Goal: Communication & Community: Ask a question

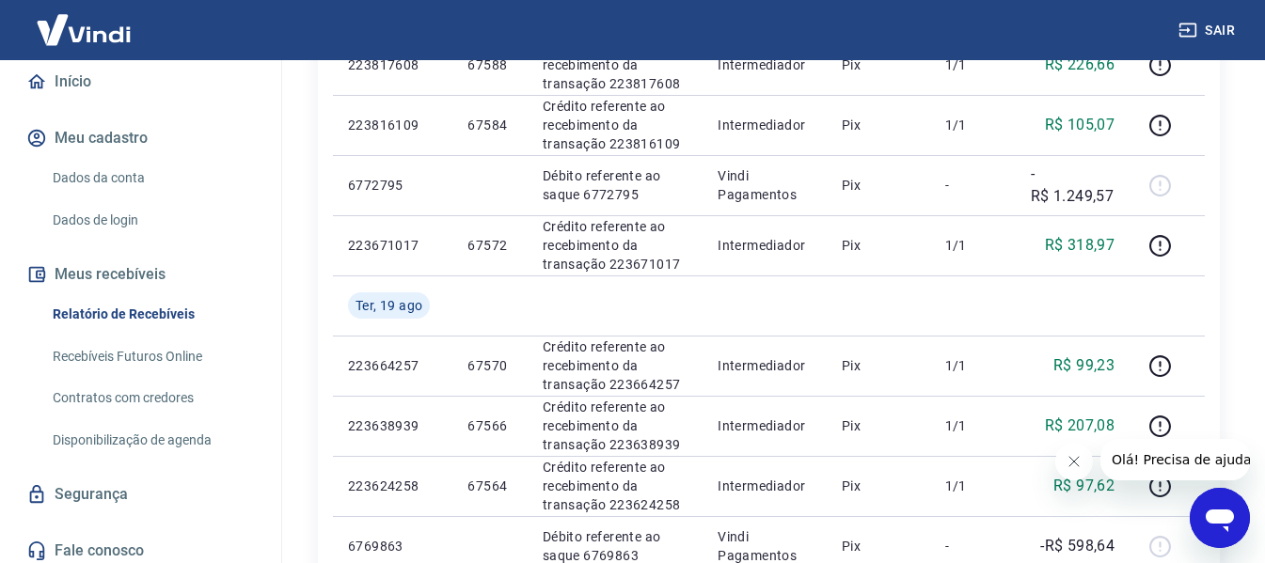
scroll to position [203, 0]
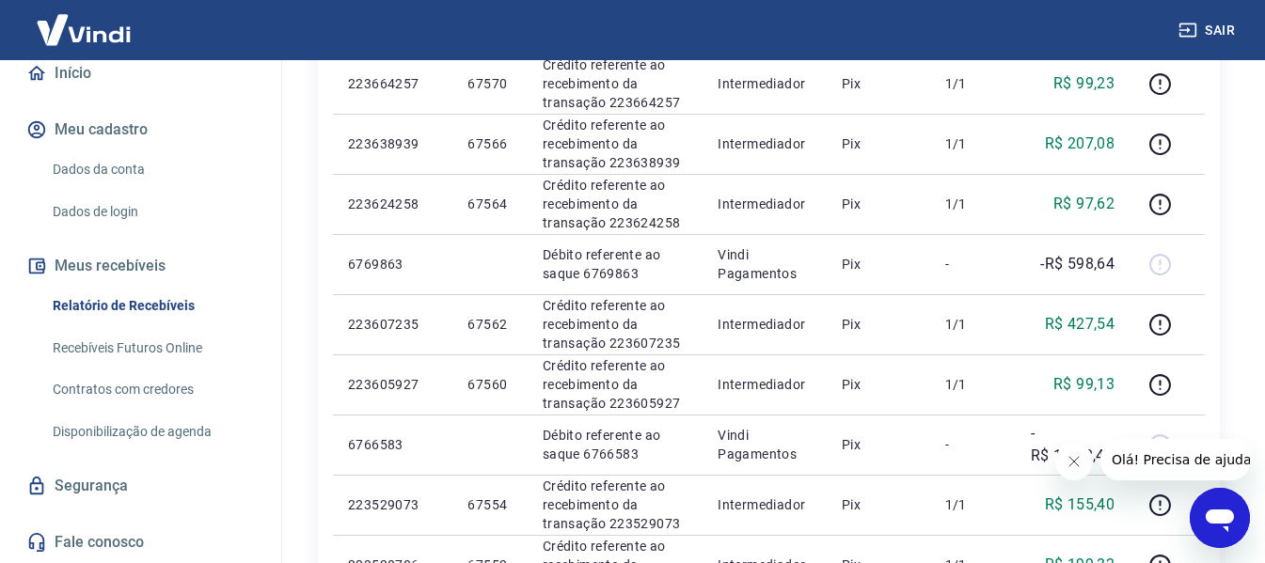
click at [109, 537] on link "Fale conosco" at bounding box center [141, 542] width 236 height 41
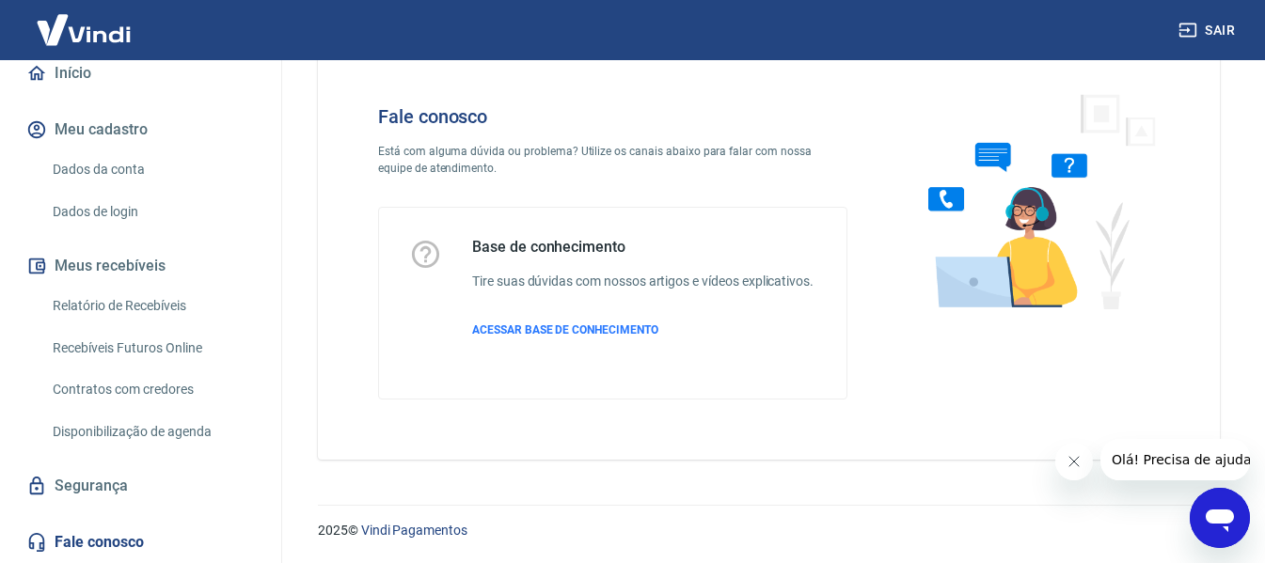
scroll to position [72, 0]
click at [1186, 473] on button "Olá! Precisa de ajuda?" at bounding box center [1183, 459] width 169 height 41
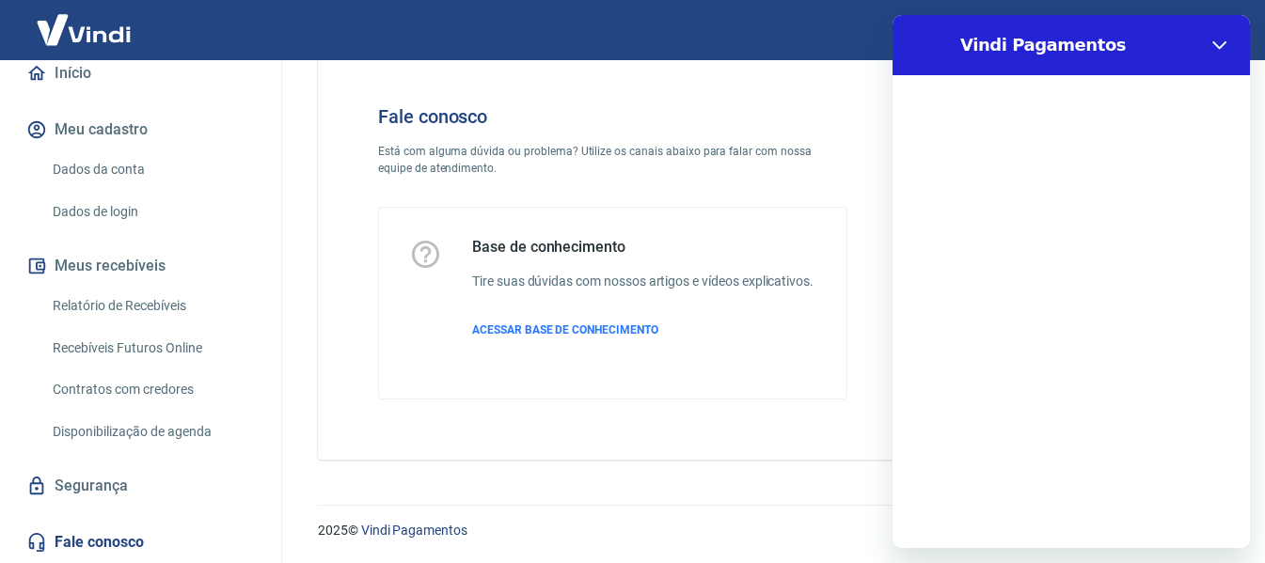
scroll to position [0, 0]
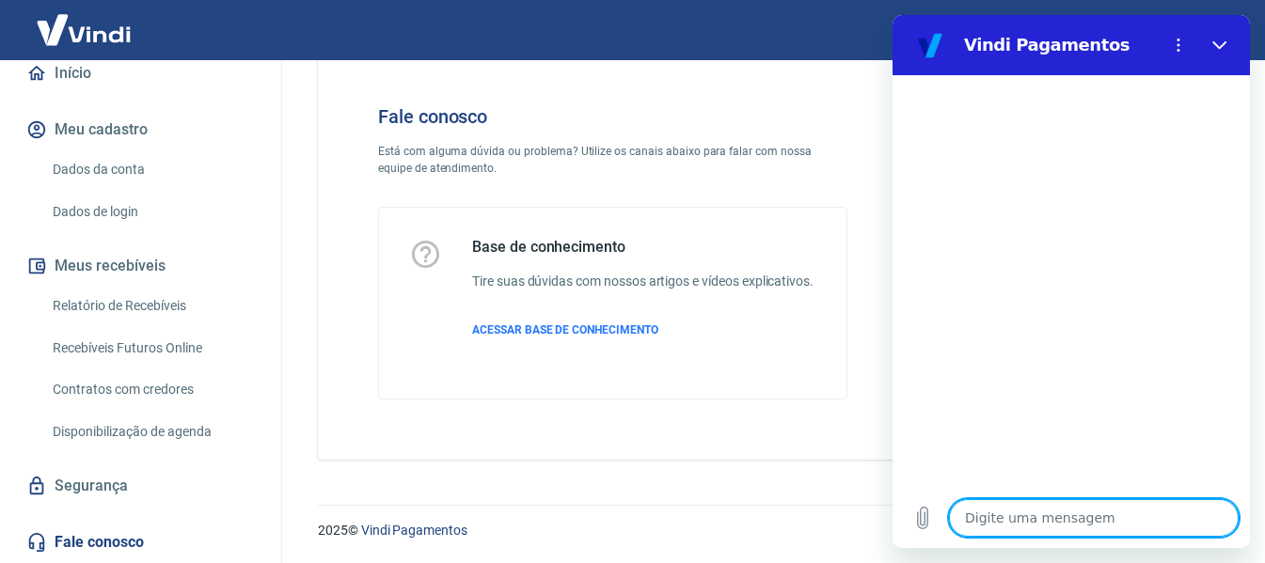
click at [1017, 515] on textarea at bounding box center [1094, 518] width 290 height 38
type textarea "O"
type textarea "x"
type textarea "Ol"
type textarea "x"
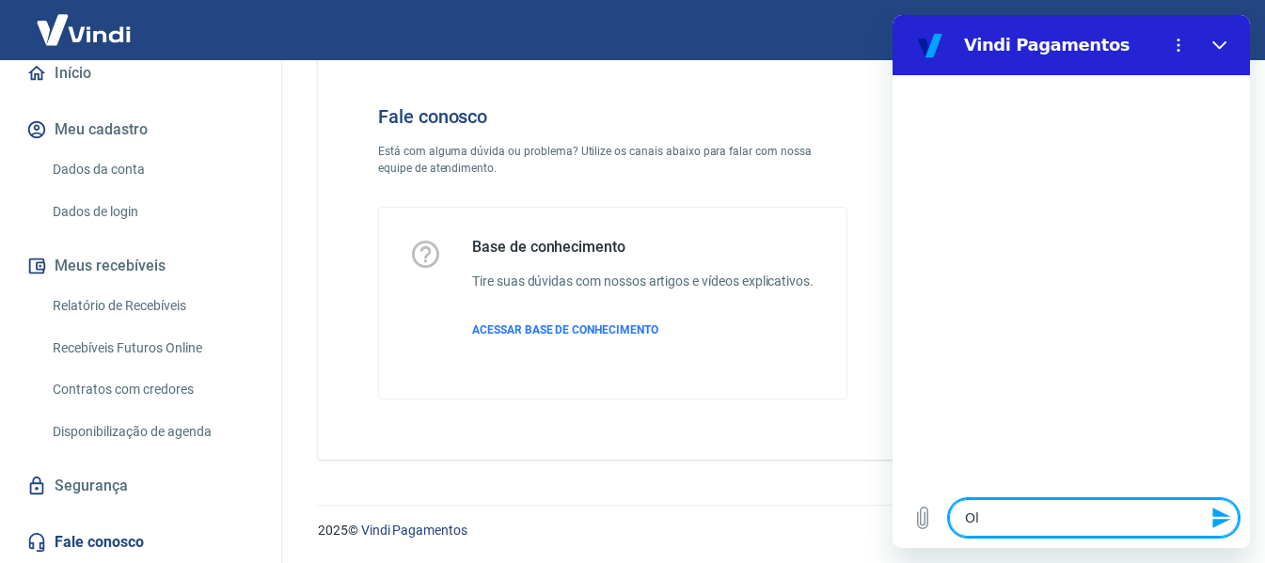
type textarea "Olá"
type textarea "x"
type textarea "Olá,"
type textarea "x"
type textarea "Olá,"
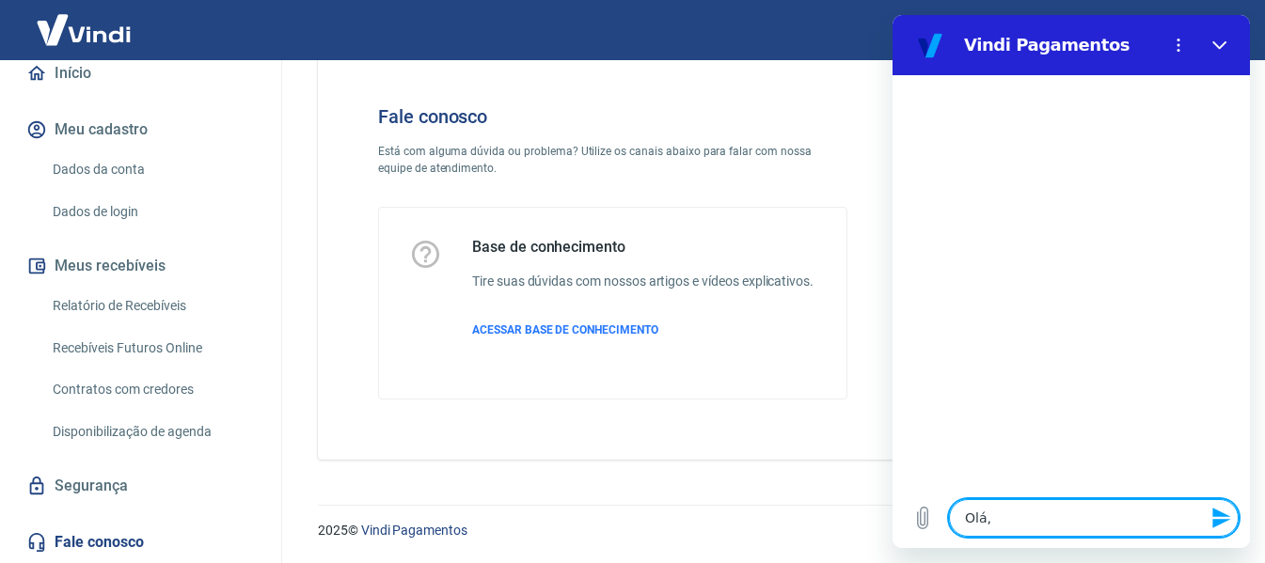
type textarea "x"
type textarea "Olá, c"
type textarea "x"
type textarea "Olá, cl"
type textarea "x"
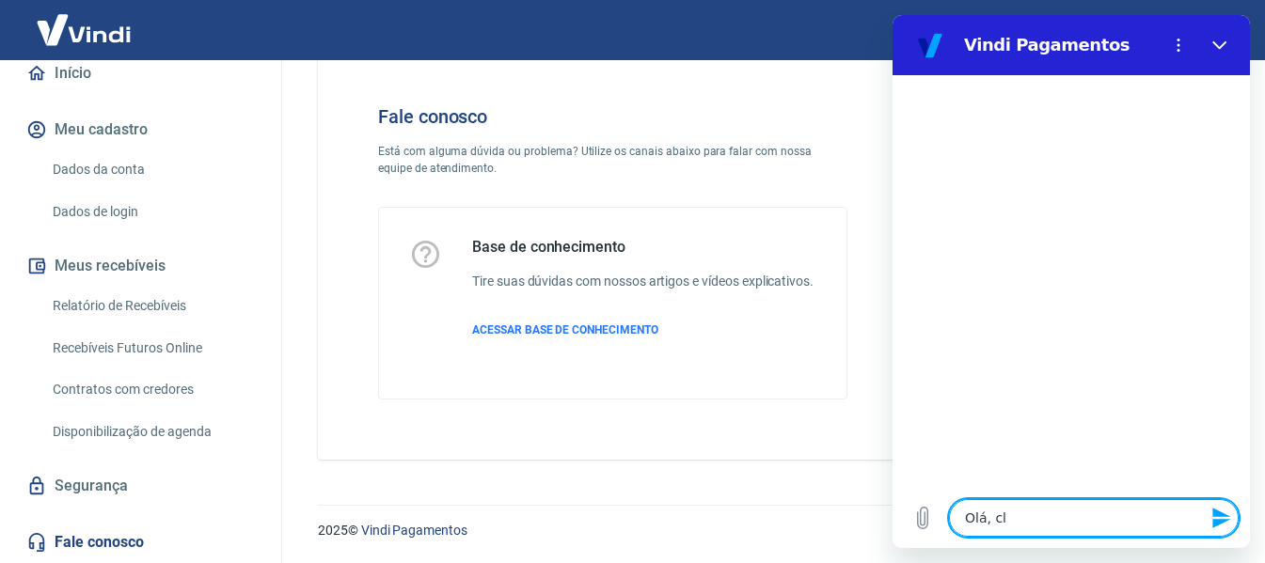
type textarea "Olá, cli"
type textarea "x"
type textarea "Olá, clie"
type textarea "x"
type textarea "Olá, clien"
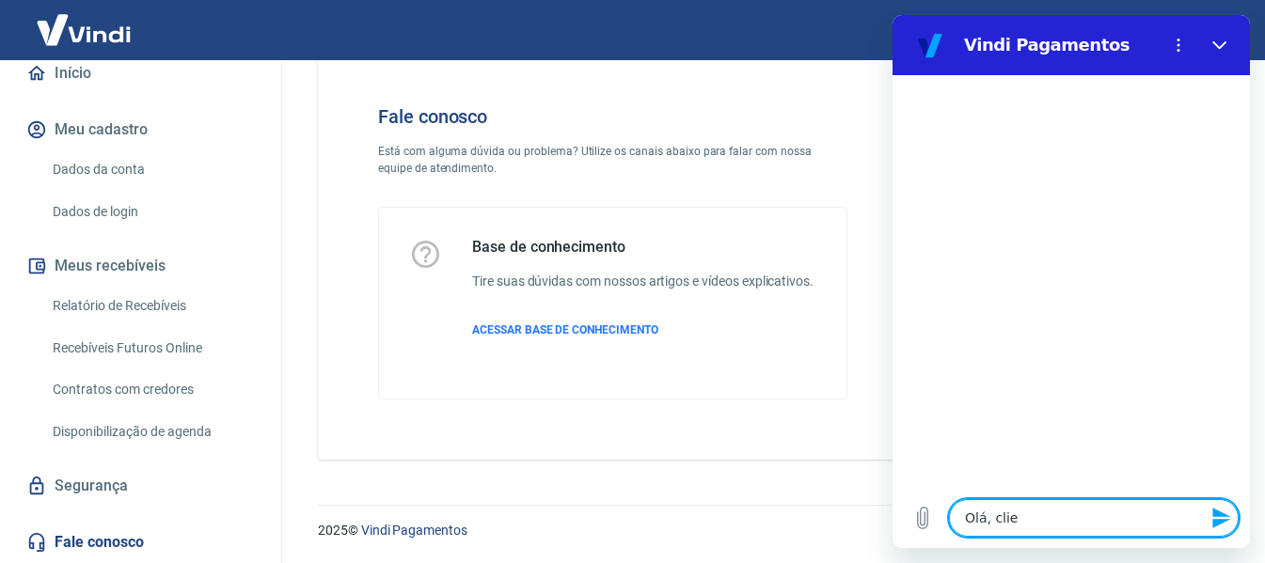
type textarea "x"
type textarea "Olá, client"
type textarea "x"
type textarea "Olá, cliente"
type textarea "x"
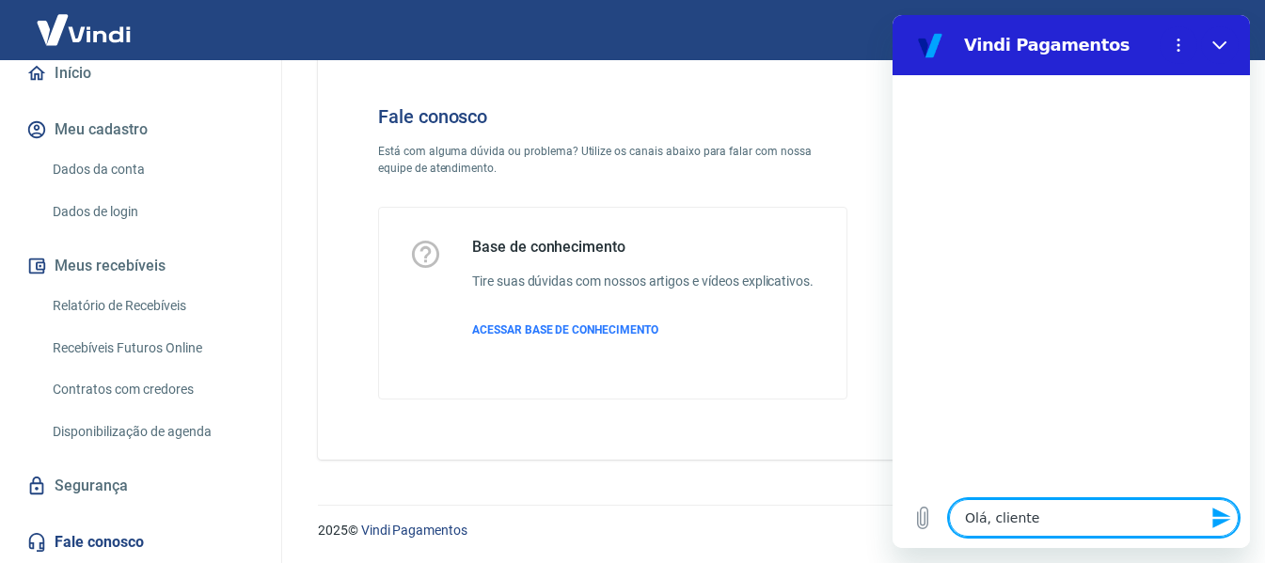
type textarea "Olá, cliente"
type textarea "x"
type textarea "Olá, cliente i"
type textarea "x"
type textarea "Olá, cliente in"
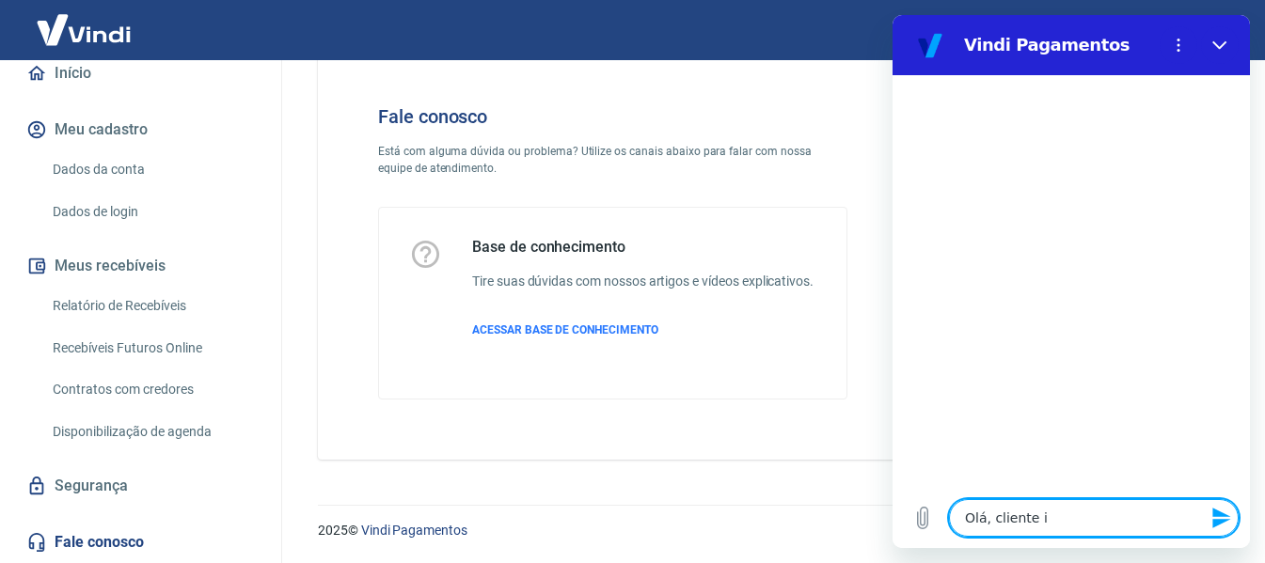
type textarea "x"
type textarea "Olá, cliente inf"
type textarea "x"
type textarea "Olá, cliente info"
type textarea "x"
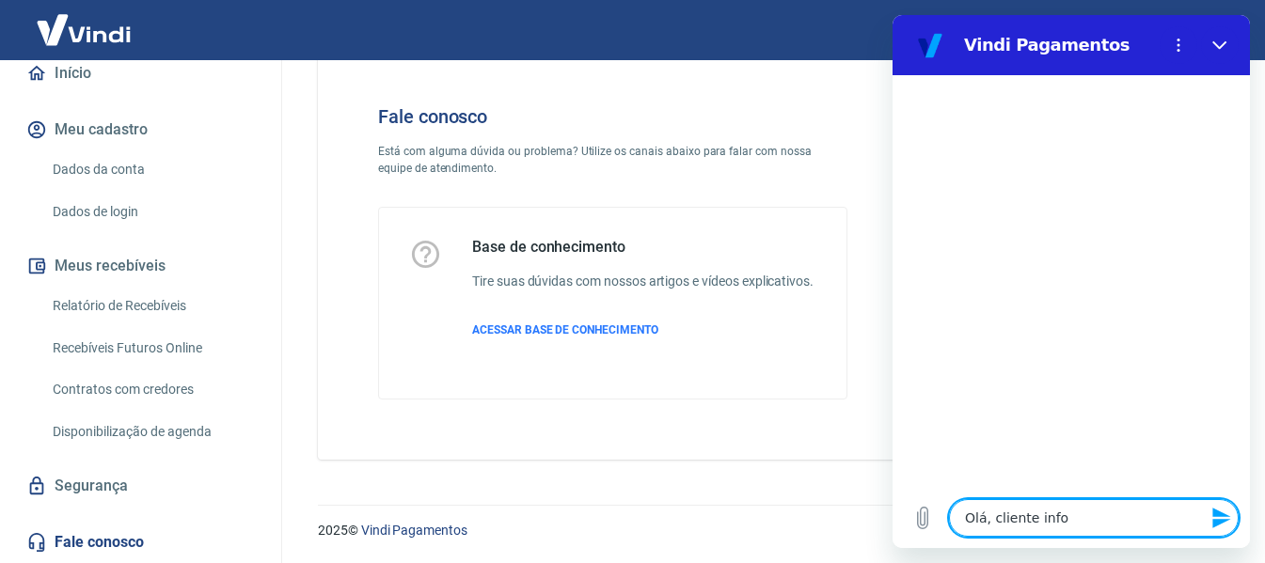
type textarea "Olá, cliente infor"
type textarea "x"
type textarea "Olá, cliente inform"
type textarea "x"
type textarea "Olá, cliente informo"
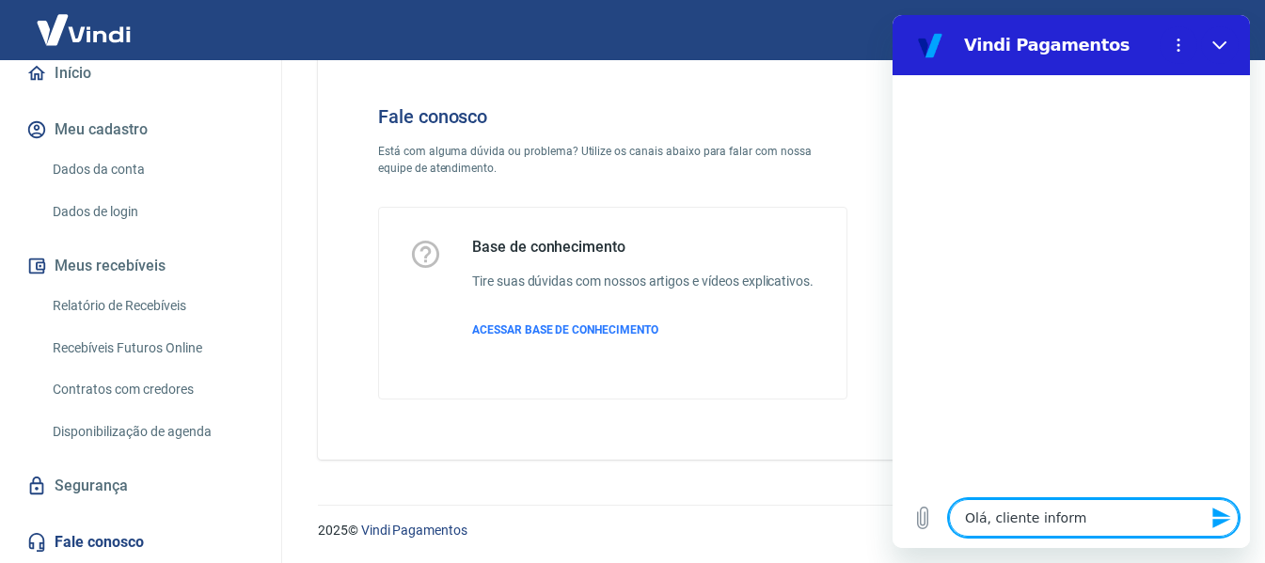
type textarea "x"
type textarea "Olá, cliente informou"
type textarea "x"
type textarea "Olá, cliente informou"
type textarea "x"
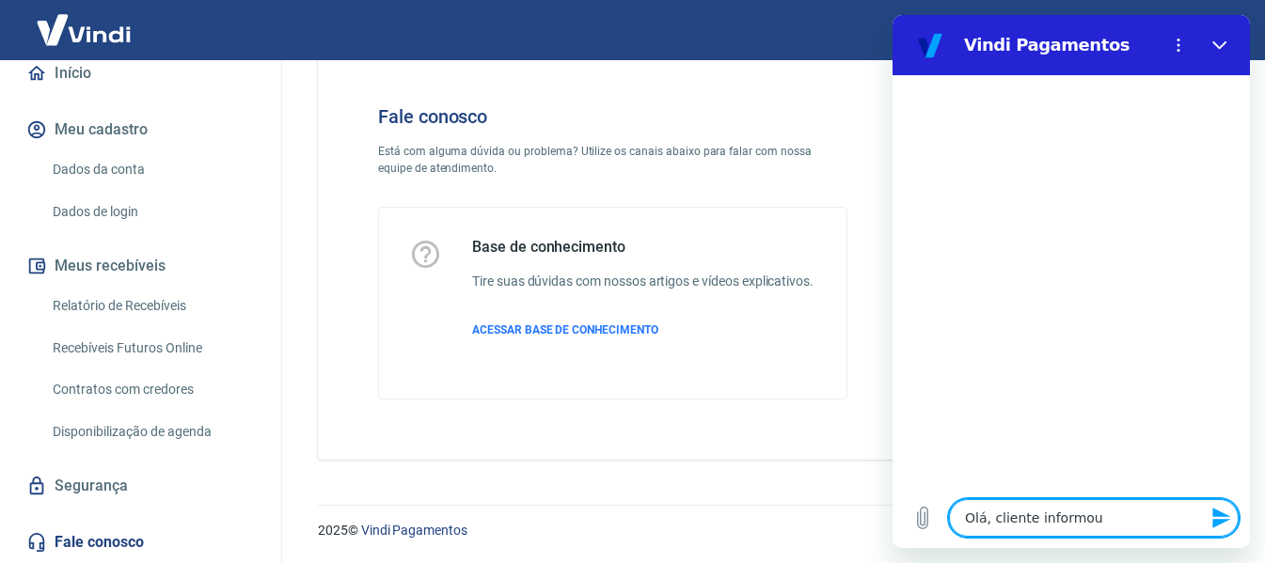
type textarea "Olá, cliente informou q"
type textarea "x"
type textarea "Olá, cliente informou qu"
type textarea "x"
type textarea "Olá, cliente informou que"
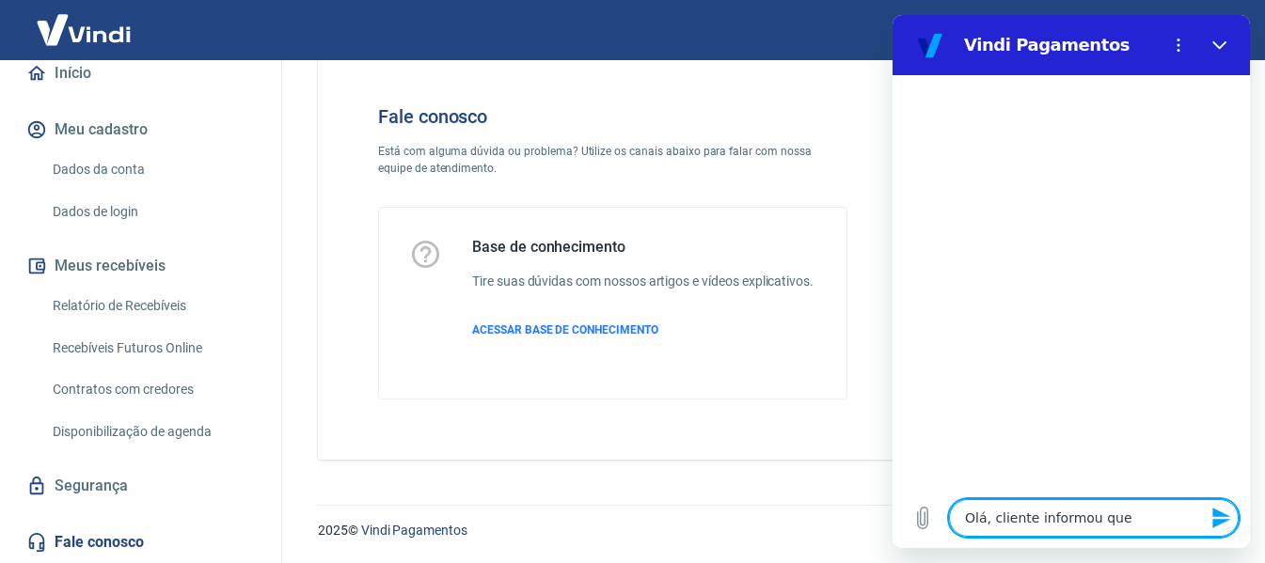
type textarea "x"
type textarea "Olá, cliente informou que"
type textarea "x"
type textarea "Olá, cliente informou que p"
type textarea "x"
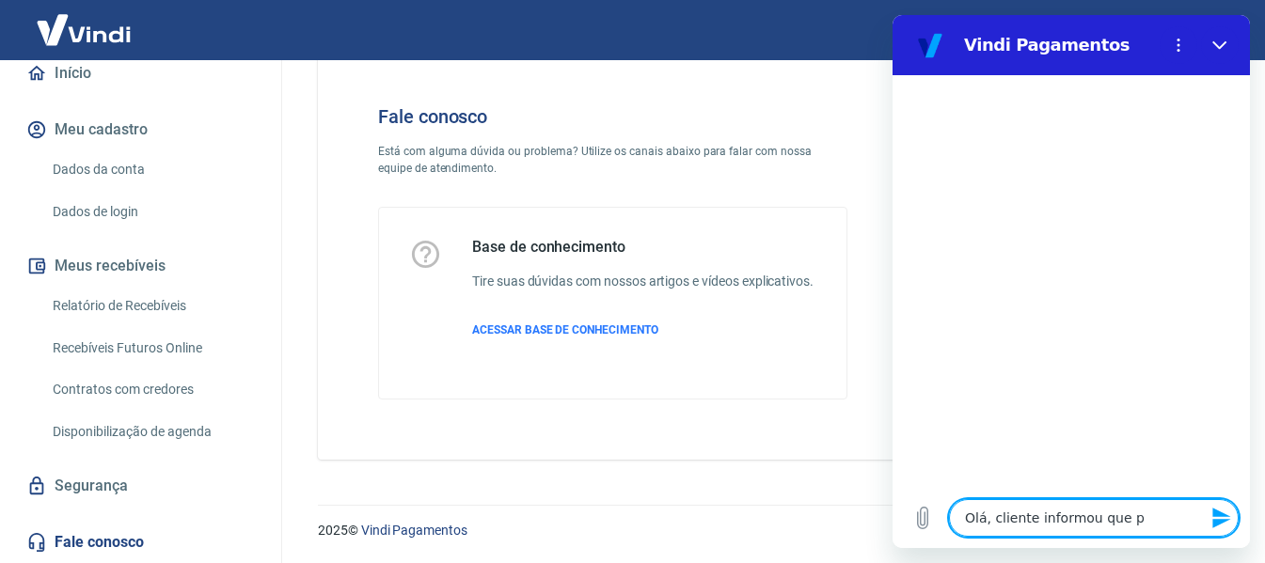
type textarea "Olá, cliente informou que pa"
type textarea "x"
type textarea "Olá, cliente informou que pag"
type textarea "x"
type textarea "Olá, cliente informou que pago"
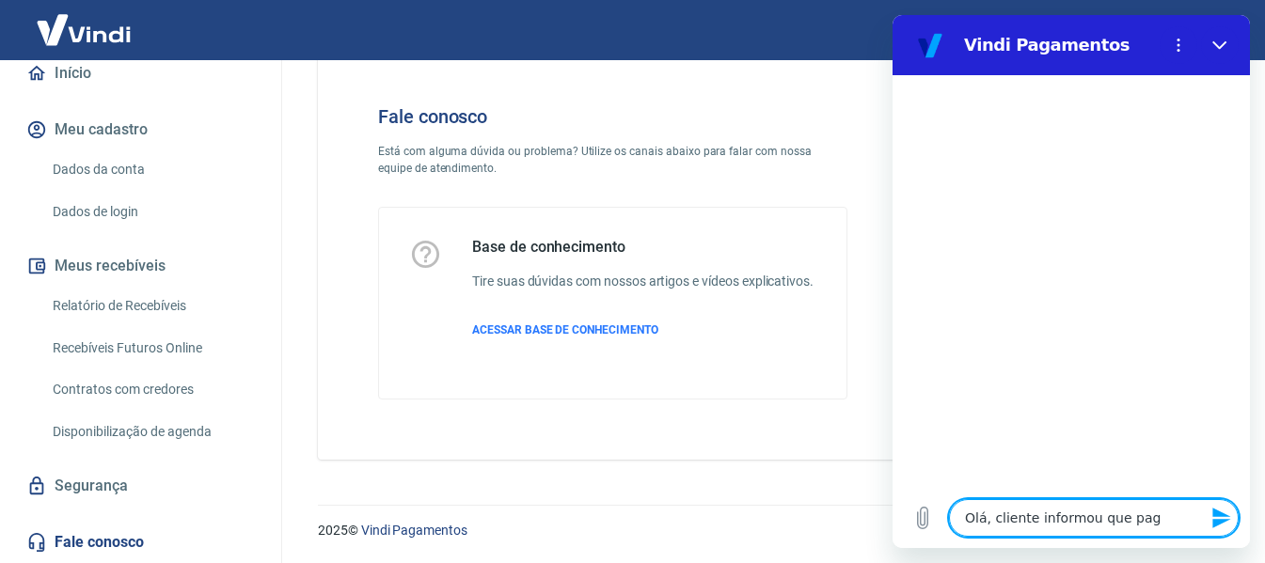
type textarea "x"
type textarea "Olá, cliente informou que pagou"
type textarea "x"
type textarea "Olá, cliente informou que pagou"
type textarea "x"
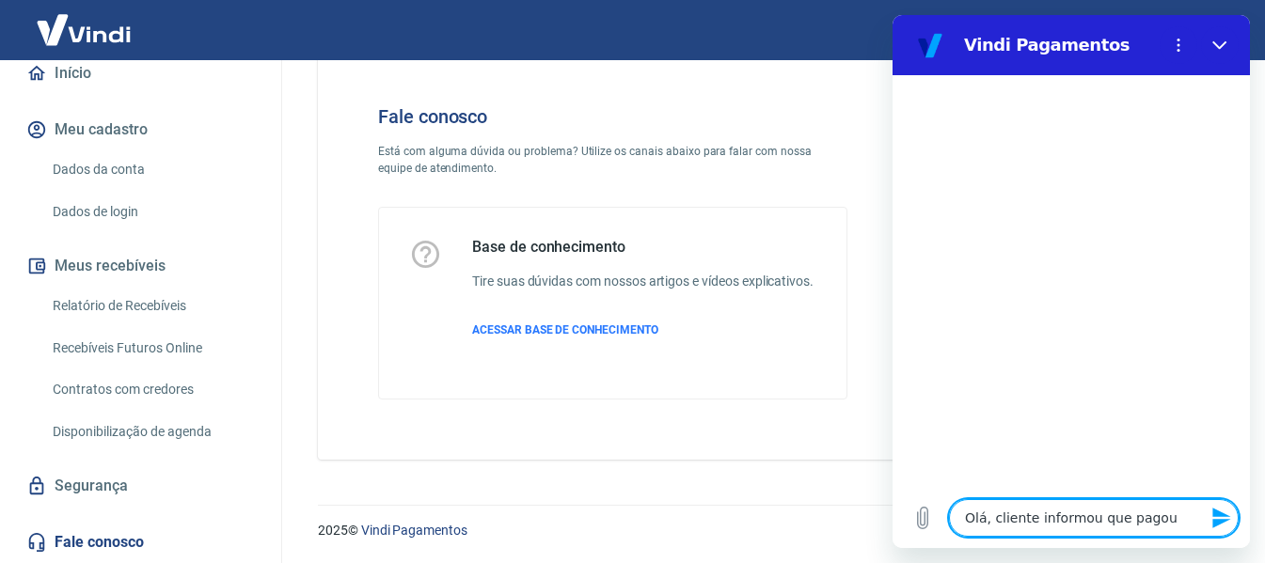
type textarea "Olá, cliente informou que pagou e"
type textarea "x"
type textarea "Olá, cliente informou que pagou e"
type textarea "x"
type textarea "Olá, cliente informou que pagou e m"
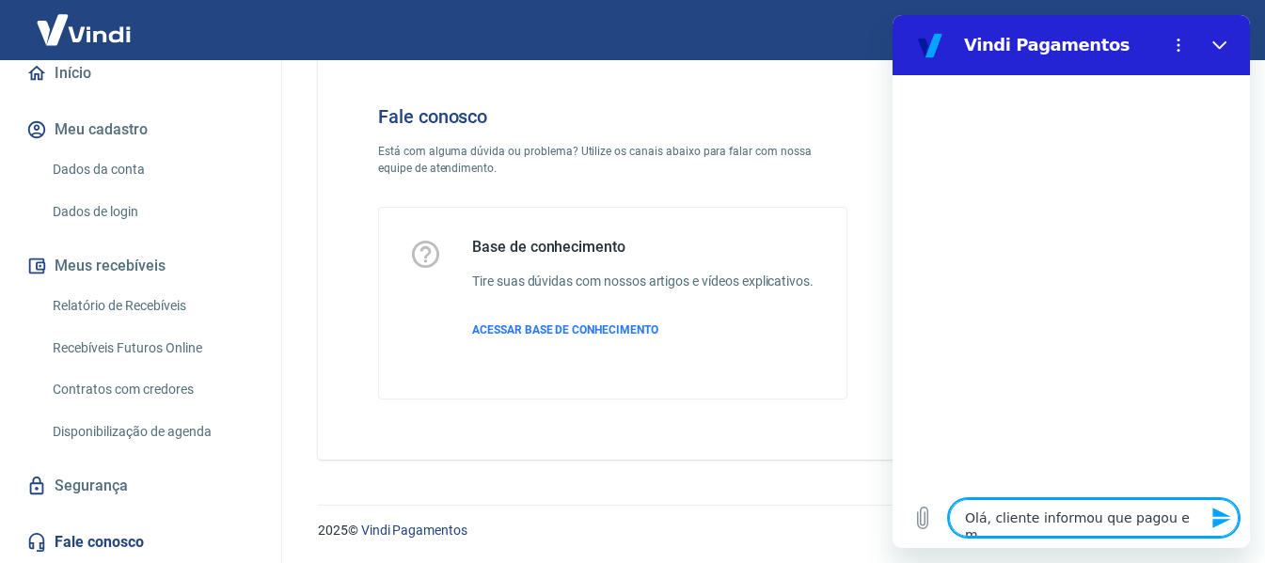
type textarea "x"
type textarea "Olá, cliente informou que pagou e ma"
type textarea "x"
type textarea "Olá, cliente informou que pagou e man"
type textarea "x"
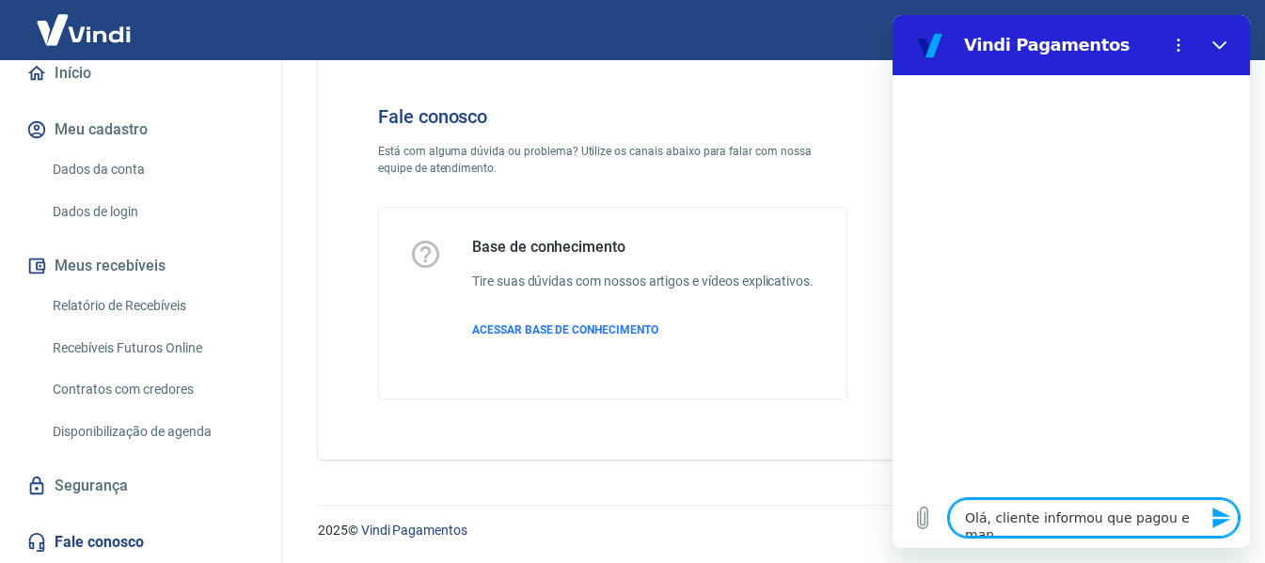
type textarea "Olá, cliente informou que pagou e mand"
type textarea "x"
type textarea "Olá, cliente informou que pagou e mando"
type textarea "x"
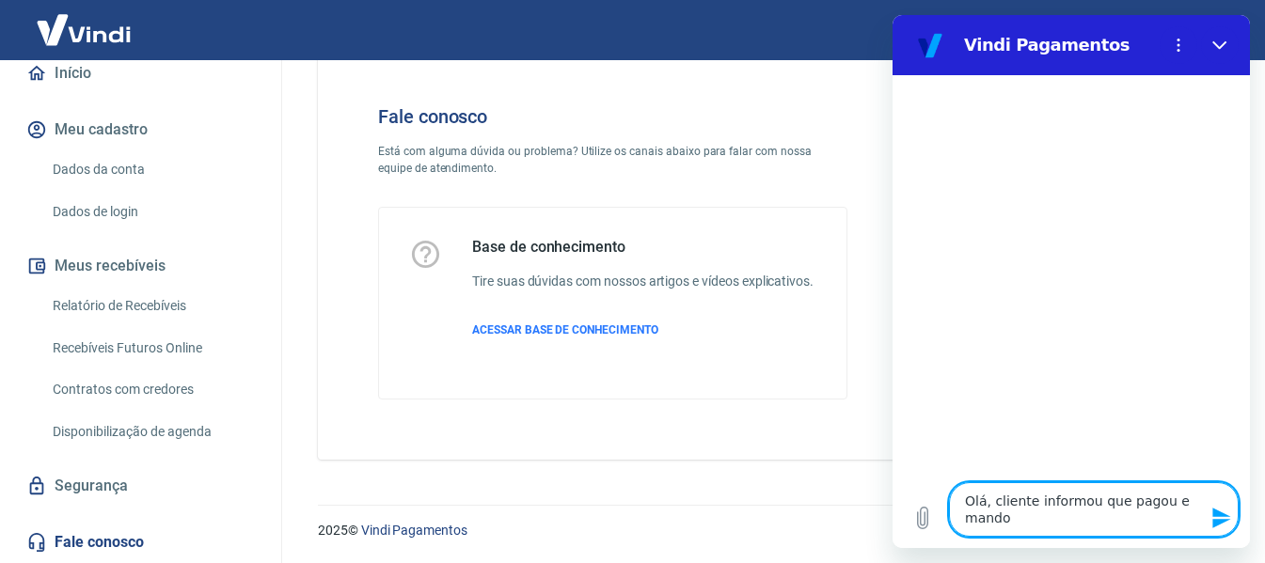
type textarea "Olá, cliente informou que pagou e mandou"
type textarea "x"
type textarea "Olá, cliente informou que pagou e mandou"
type textarea "x"
type textarea "Olá, cliente informou que pagou e mandou c"
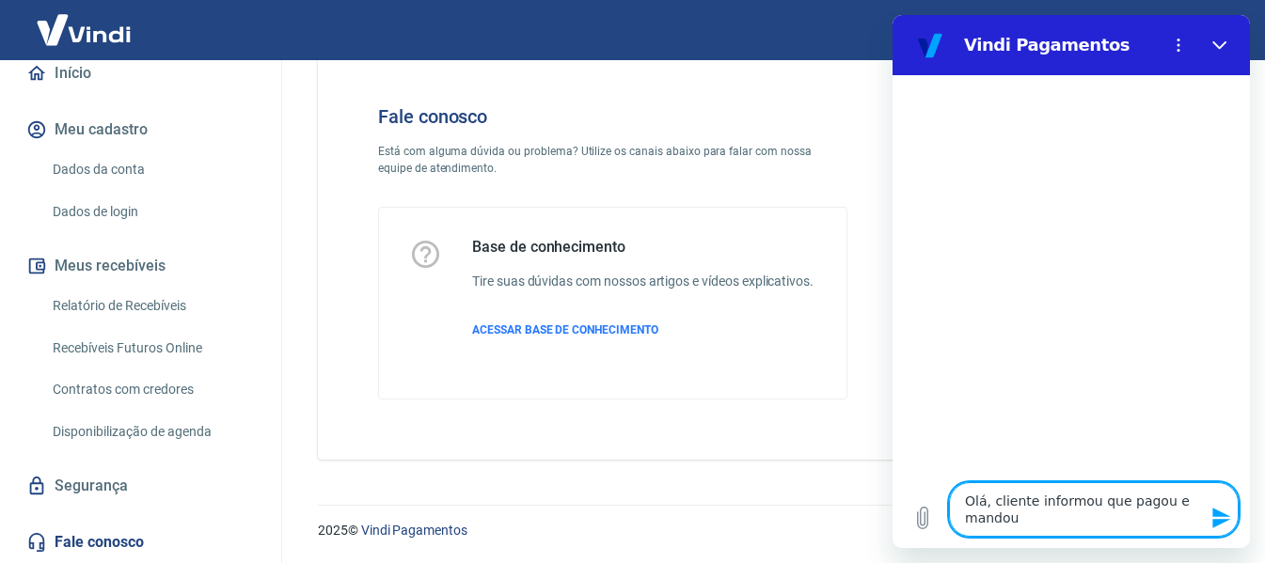
type textarea "x"
type textarea "Olá, cliente informou que pagou e mandou co"
type textarea "x"
type textarea "Olá, cliente informou que pagou e mandou com"
type textarea "x"
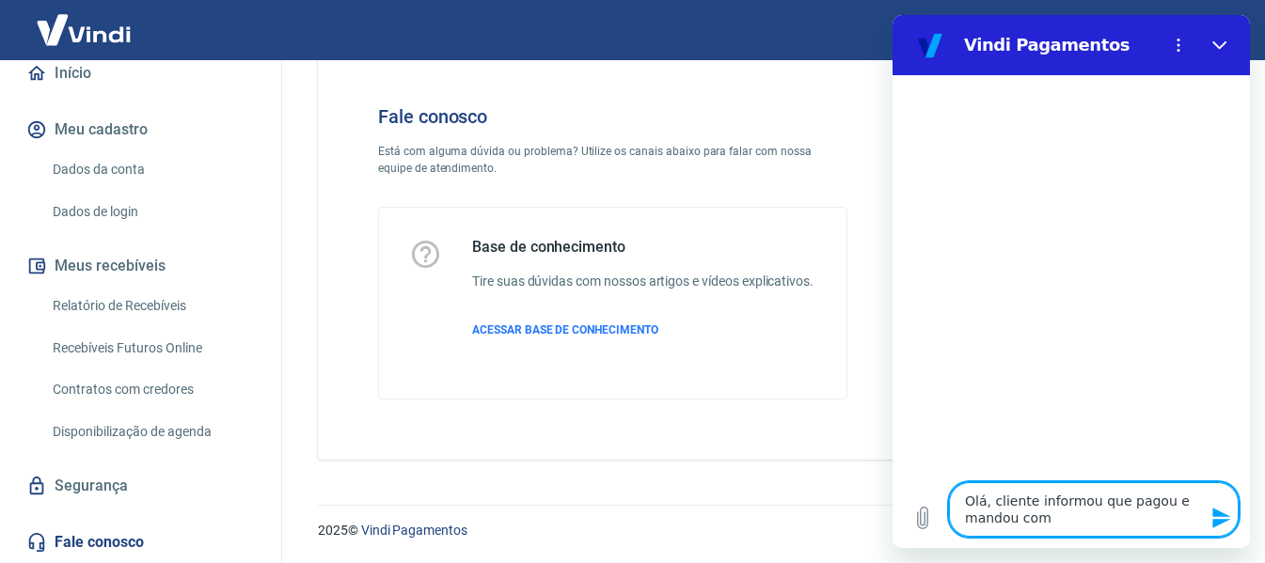
type textarea "Olá, cliente informou que pagou e mandou comp"
type textarea "x"
type textarea "Olá, cliente informou que pagou e mandou compr"
type textarea "x"
type textarea "Olá, cliente informou que pagou e mandou [MEDICAL_DATA]"
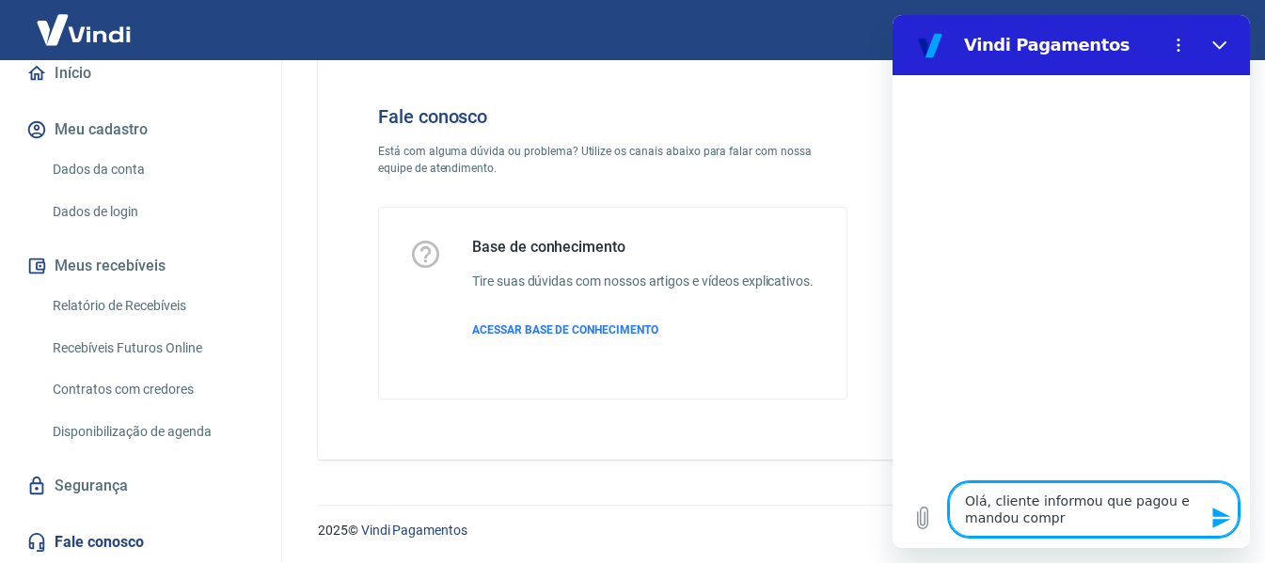
type textarea "x"
type textarea "Olá, cliente informou que pagou e mandou comprov"
type textarea "x"
type textarea "Olá, cliente informou que pagou e mandou comprova"
type textarea "x"
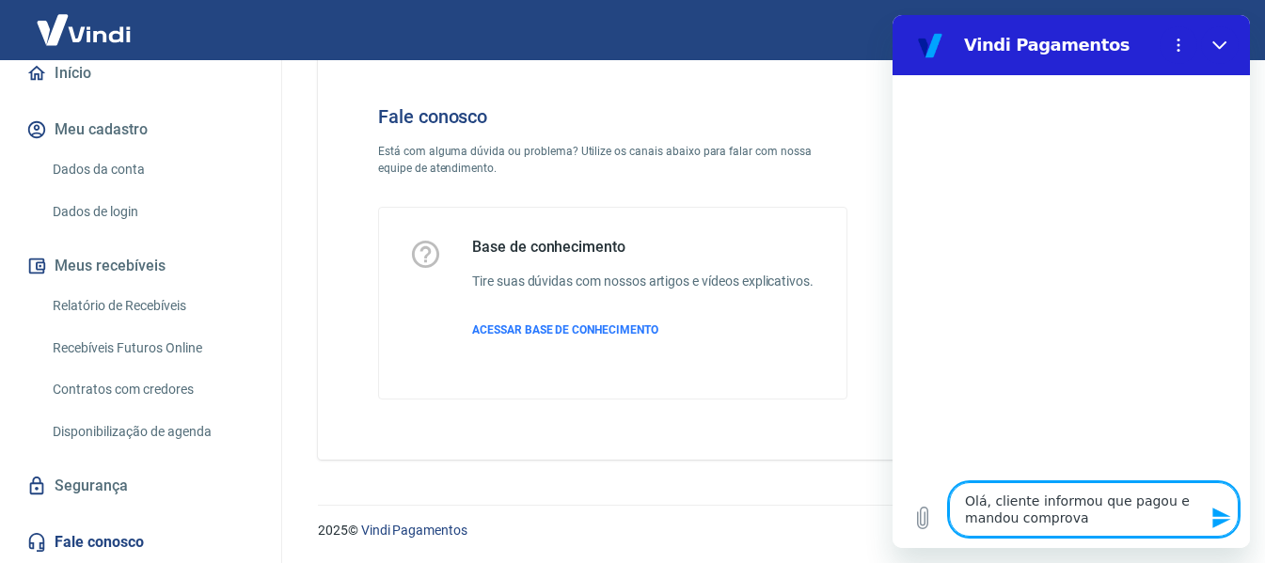
type textarea "Olá, cliente informou que pagou e mandou comprovan"
type textarea "x"
type textarea "Olá, cliente informou que pagou e mandou comprovant"
type textarea "x"
type textarea "Olá, cliente informou que pagou e mandou comprovante"
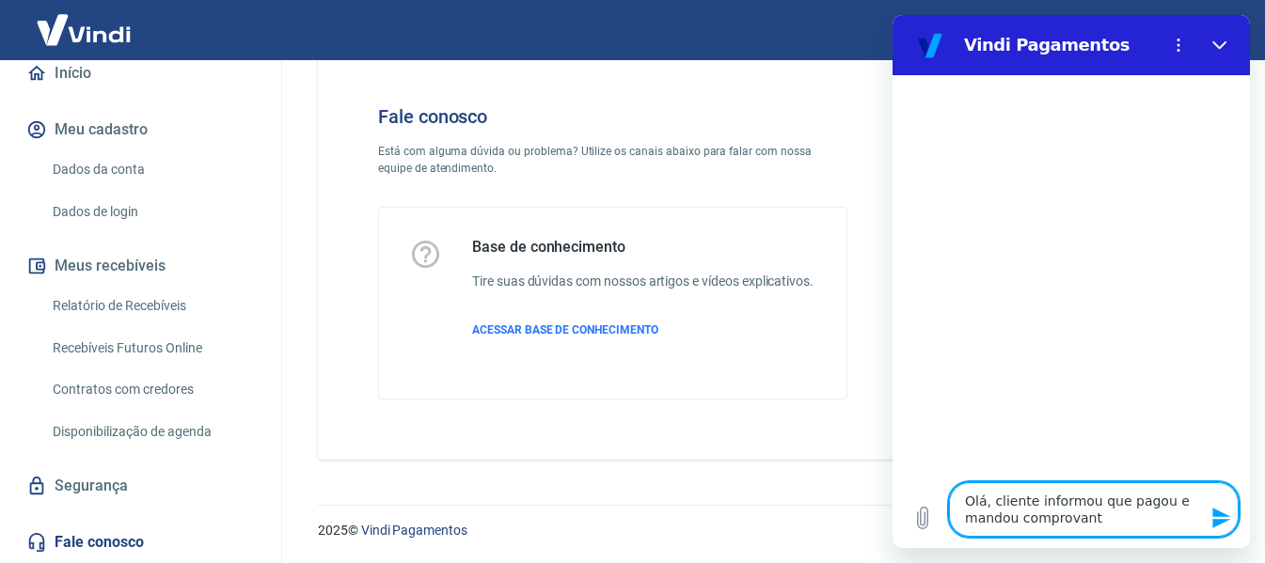
type textarea "x"
type textarea "Olá, cliente informou que pagou e mandou comprovante"
type textarea "x"
type textarea "Olá, cliente informou que pagou e mandou comprovante"
type textarea "x"
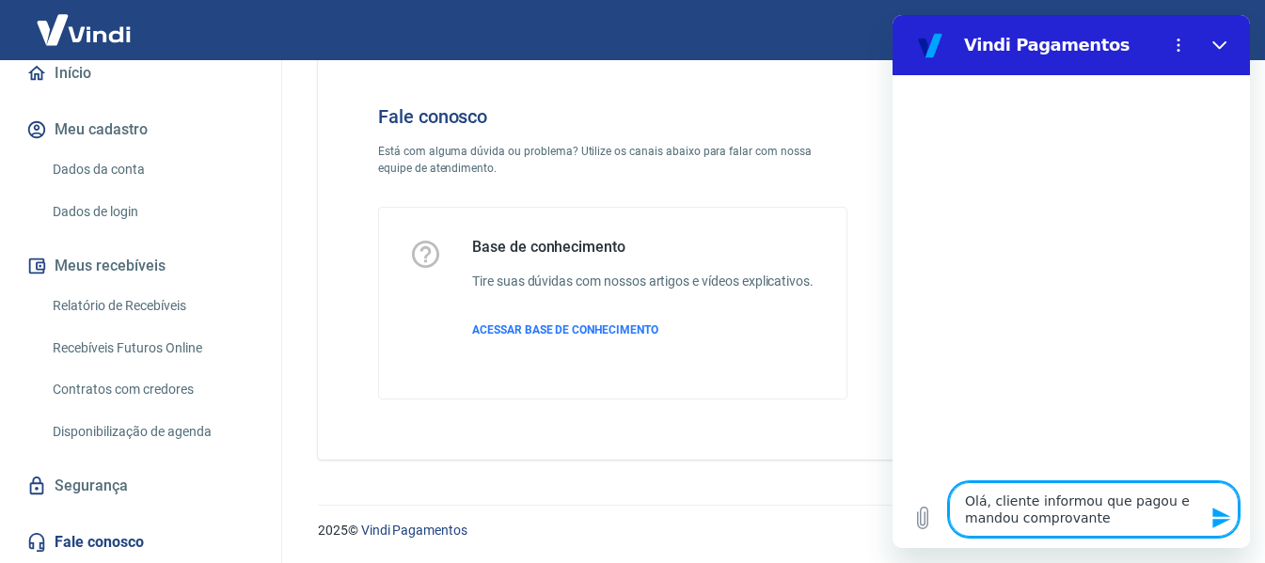
type textarea "Olá, cliente informou que pagou e mandou comprovante."
type textarea "x"
type textarea "Olá, cliente informou que pagou e mandou comprovante."
type textarea "x"
type textarea "Olá, cliente informou que pagou e mandou comprovante. m"
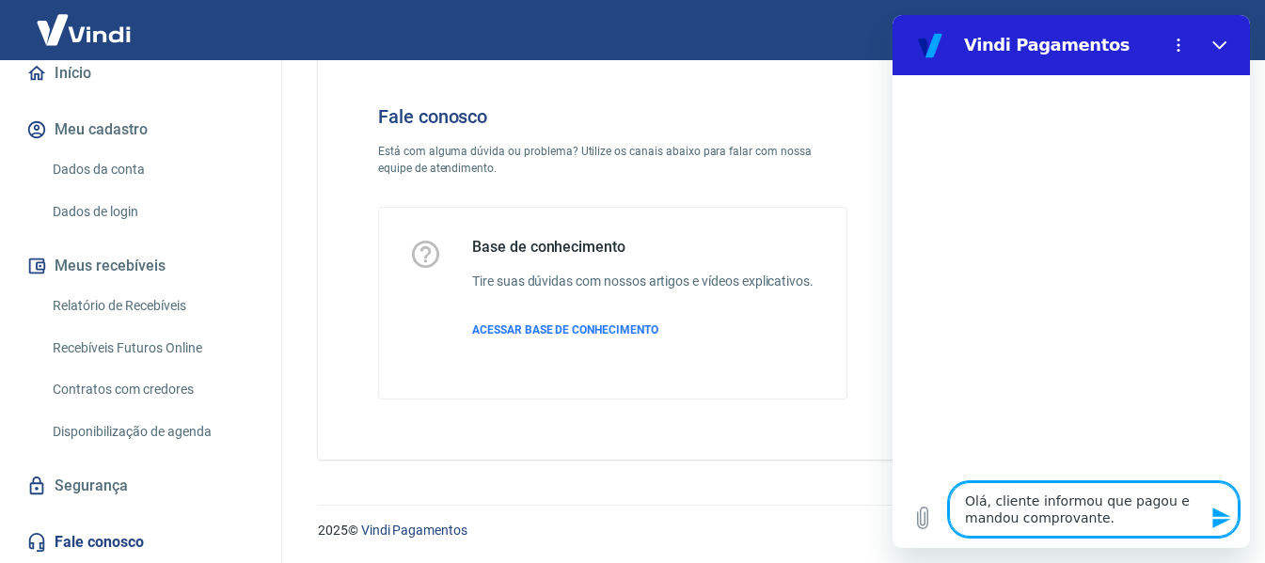
type textarea "x"
type textarea "Olá, cliente informou que pagou e mandou comprovante. ma"
type textarea "x"
type textarea "Olá, cliente informou que pagou e mandou comprovante. mas"
type textarea "x"
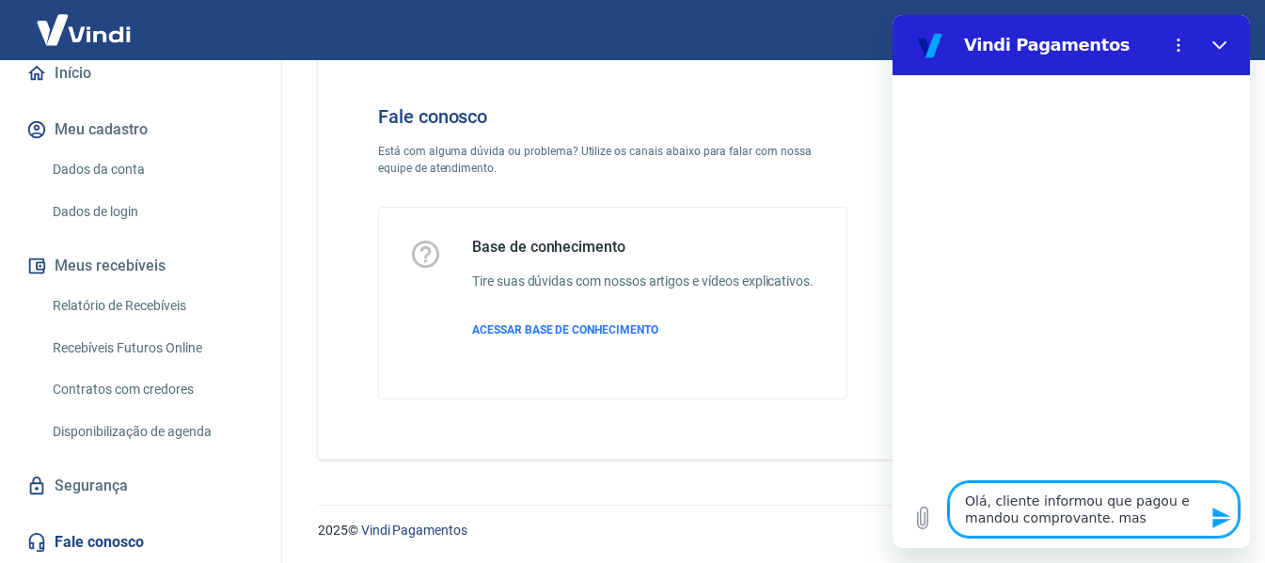
type textarea "Olá, cliente informou que pagou e mandou comprovante. mas"
type textarea "x"
type textarea "Olá, cliente informou que pagou e mandou comprovante. mas n"
type textarea "x"
type textarea "Olá, cliente informou que pagou e mandou comprovante. mas nã"
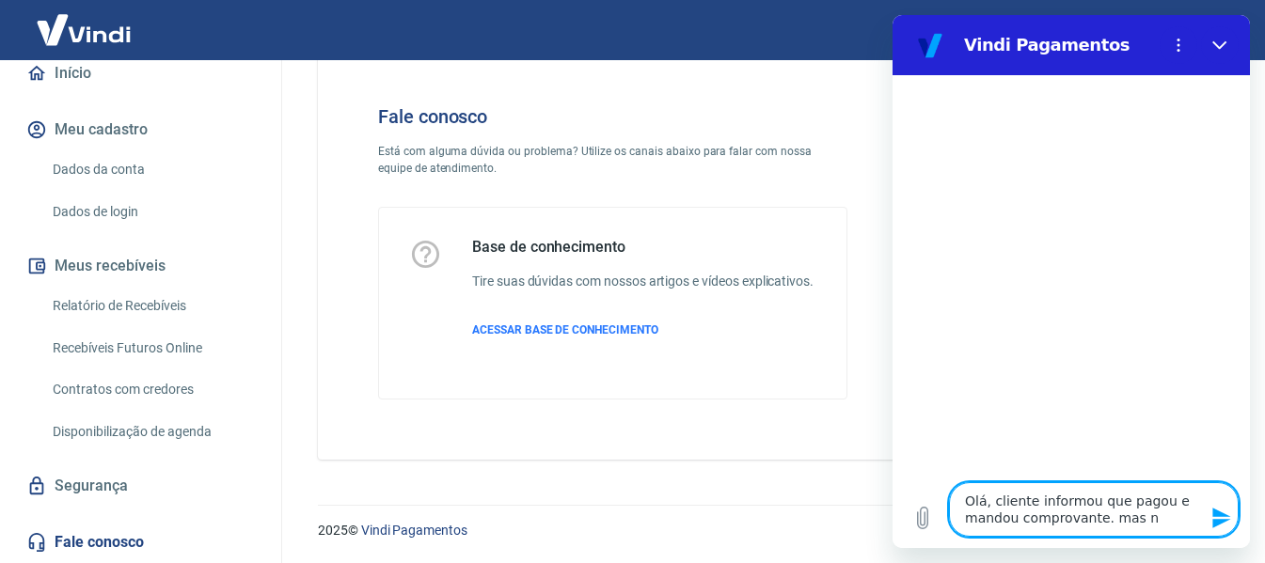
type textarea "x"
type textarea "Olá, cliente informou que pagou e mandou comprovante. mas nãp"
type textarea "x"
type textarea "Olá, cliente informou que pagou e mandou comprovante. mas nã"
type textarea "x"
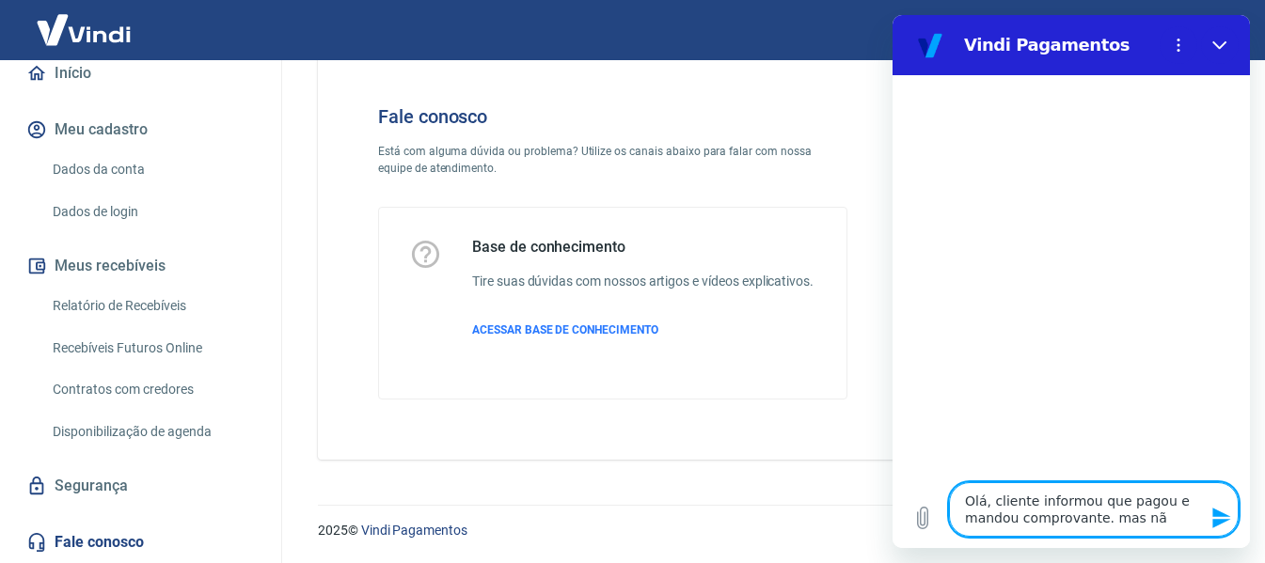
type textarea "Olá, cliente informou que pagou e mandou comprovante. mas não"
type textarea "x"
type textarea "Olá, cliente informou que pagou e mandou comprovante. mas não"
type textarea "x"
type textarea "Olá, cliente informou que pagou e mandou comprovante. mas não c"
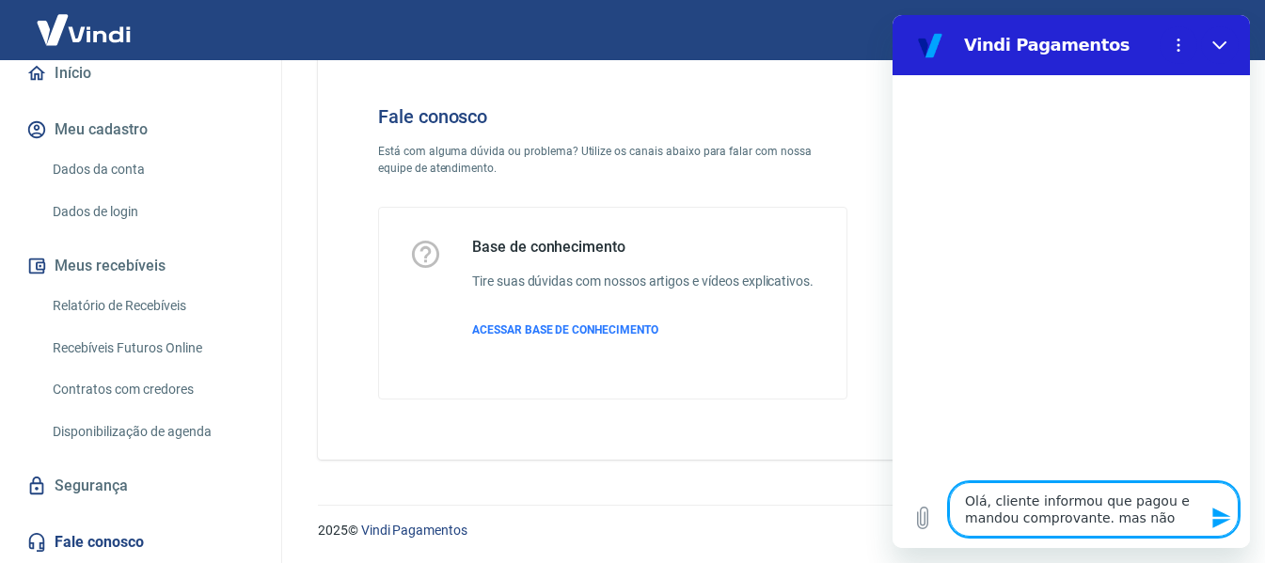
type textarea "x"
type textarea "Olá, cliente informou que pagou e mandou comprovante. mas não co"
type textarea "x"
type textarea "Olá, cliente informou que pagou e mandou comprovante. mas não con"
type textarea "x"
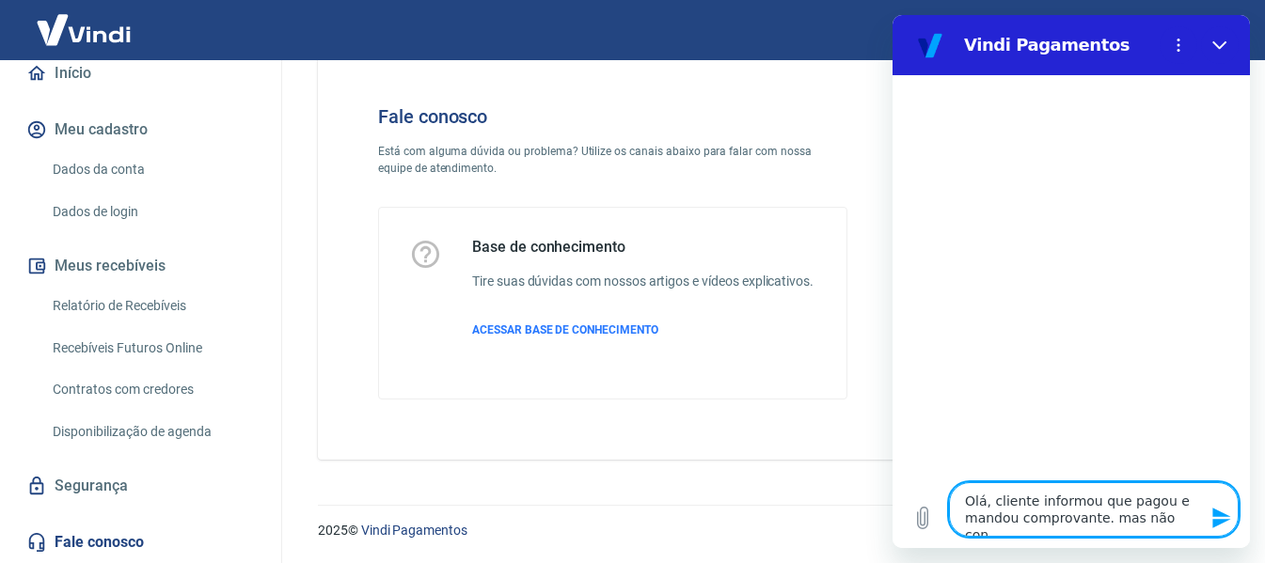
type textarea "Olá, cliente informou que pagou e mandou comprovante. mas não cons"
type textarea "x"
type textarea "Olá, cliente informou que pagou e mandou comprovante. mas não const"
type textarea "x"
type textarea "Olá, cliente informou que pagou e mandou comprovante. mas não consta"
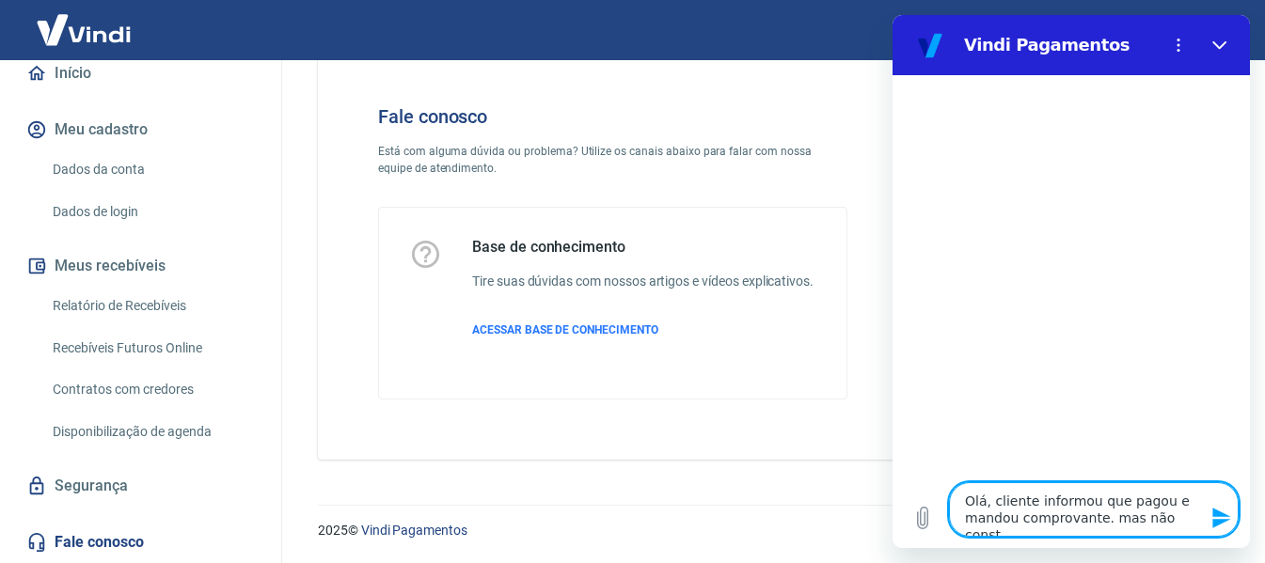
type textarea "x"
type textarea "Olá, cliente informou que pagou e mandou comprovante. mas não consta"
type textarea "x"
type textarea "Olá, cliente informou que pagou e mandou comprovante. mas não consta n"
type textarea "x"
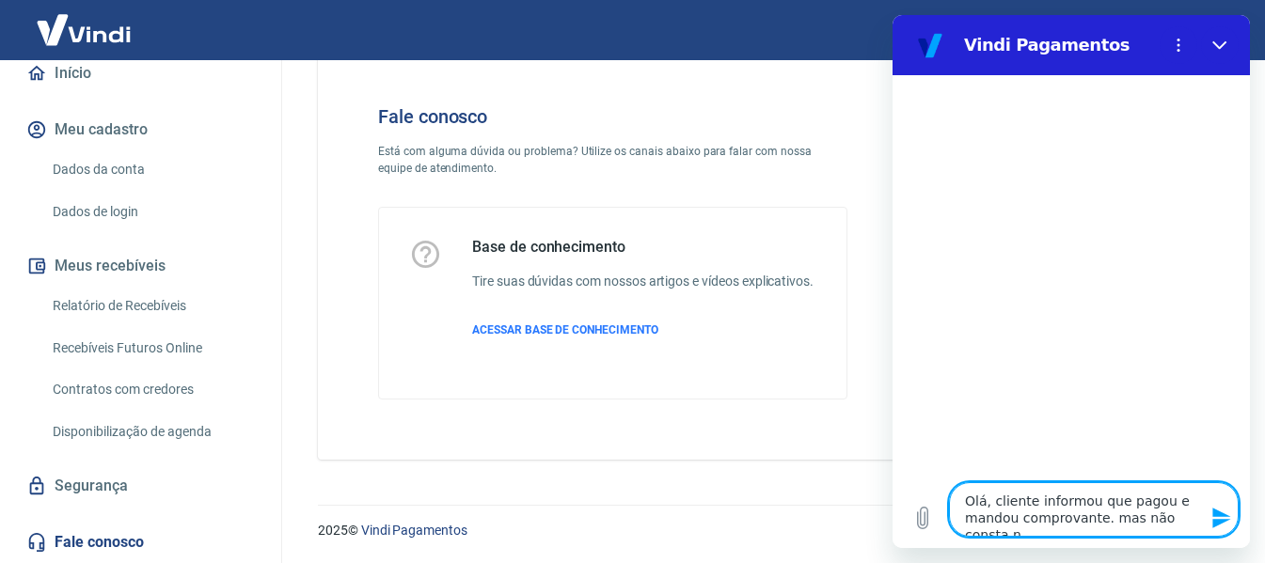
type textarea "Olá, cliente informou que pagou e mandou comprovante. mas não consta no"
type textarea "x"
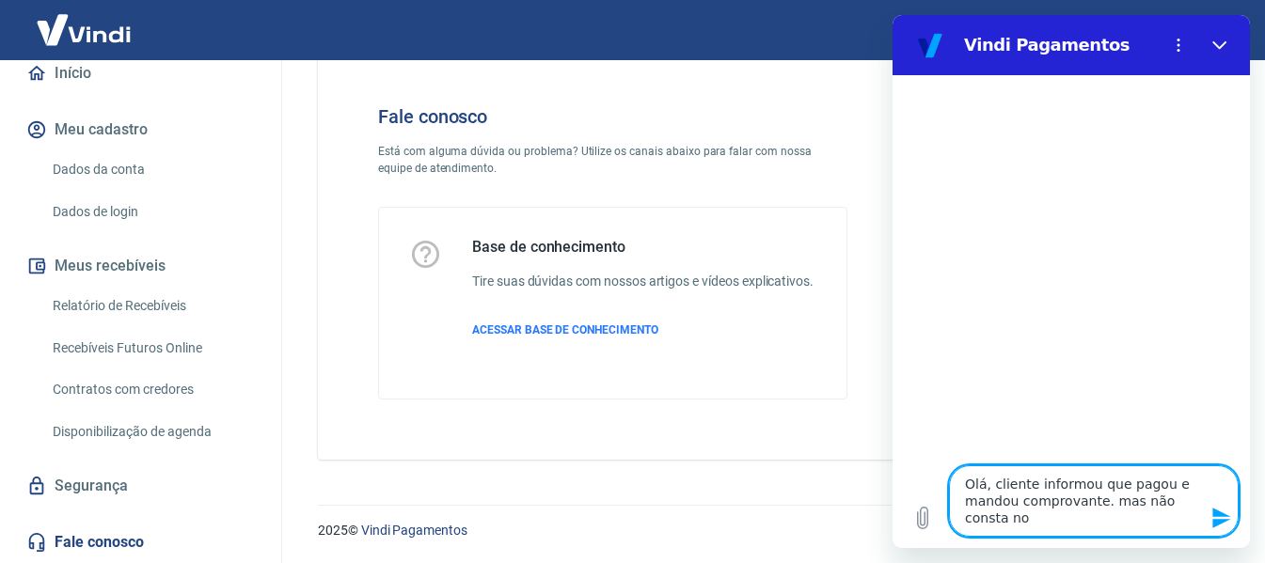
type textarea "Olá, cliente informou que pagou e mandou comprovante. mas não consta no"
type textarea "x"
type textarea "Olá, cliente informou que pagou e mandou comprovante. mas não consta no e"
type textarea "x"
type textarea "Olá, cliente informou que pagou e mandou comprovante. mas não consta no ex"
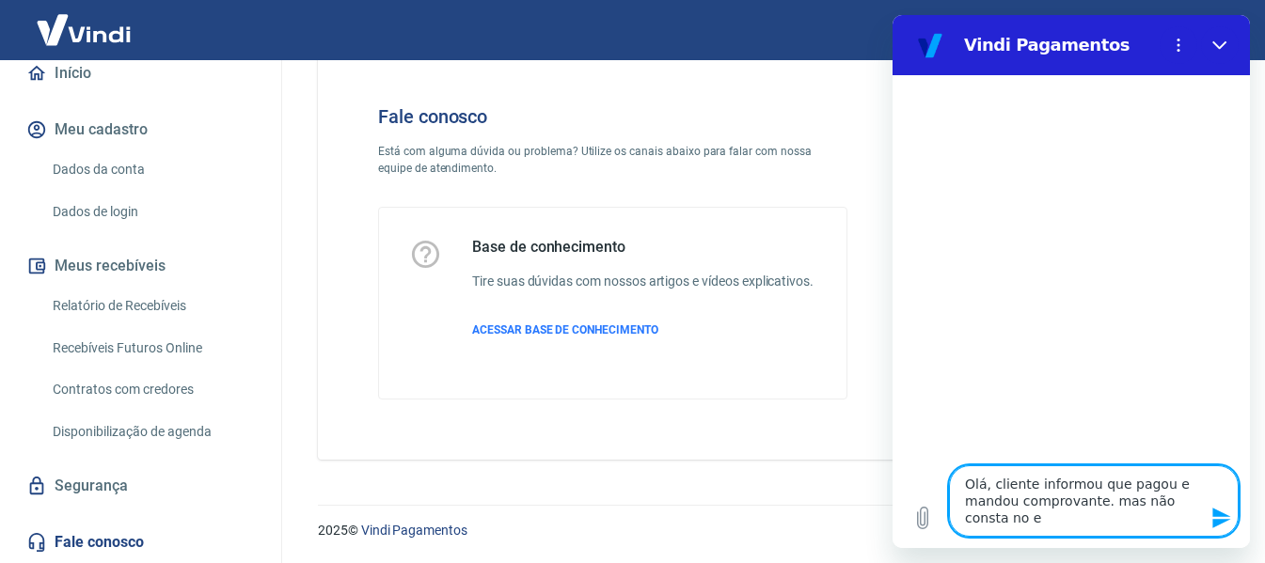
type textarea "x"
type textarea "Olá, cliente informou que pagou e mandou comprovante. mas não consta no ext"
type textarea "x"
type textarea "Olá, cliente informou que pagou e mandou comprovante. mas não consta no extr"
type textarea "x"
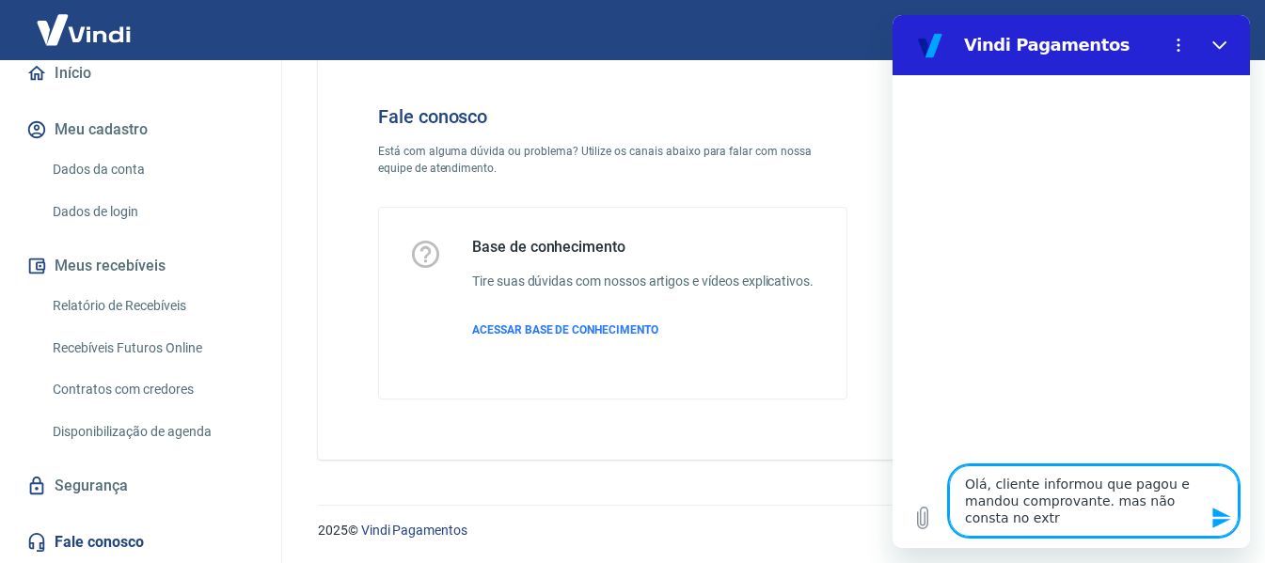
type textarea "Olá, cliente informou que pagou e mandou comprovante. mas não consta no extra"
type textarea "x"
type textarea "Olá, cliente informou que pagou e mandou comprovante. mas não consta no extrat"
type textarea "x"
type textarea "Olá, cliente informou que pagou e mandou comprovante. mas não consta no extrato"
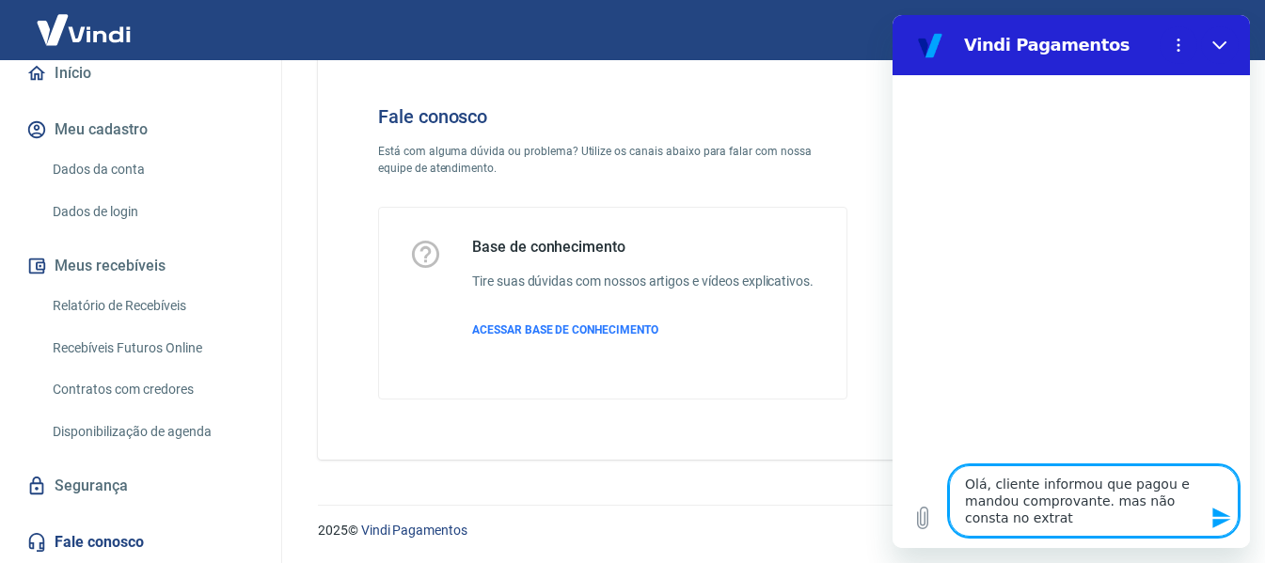
type textarea "x"
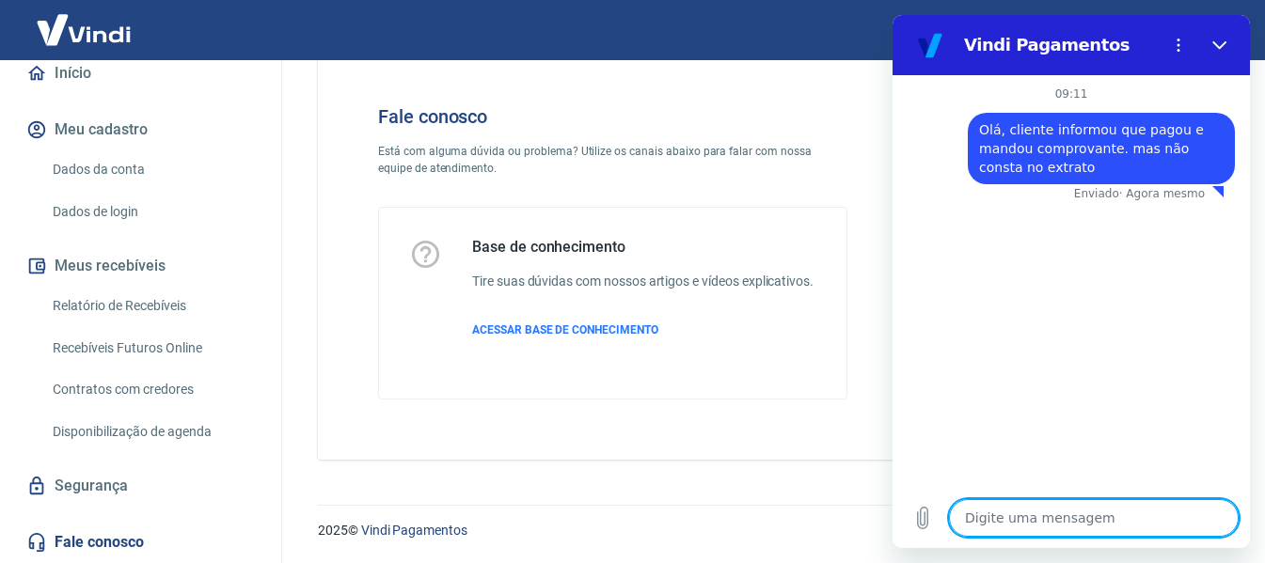
type textarea "x"
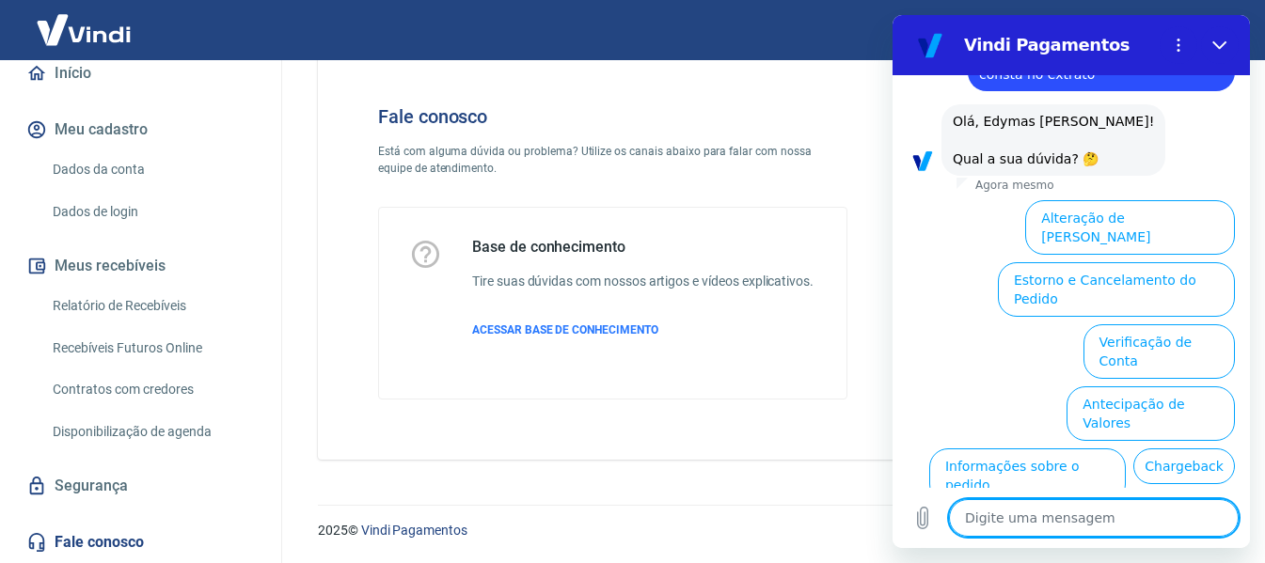
scroll to position [192, 0]
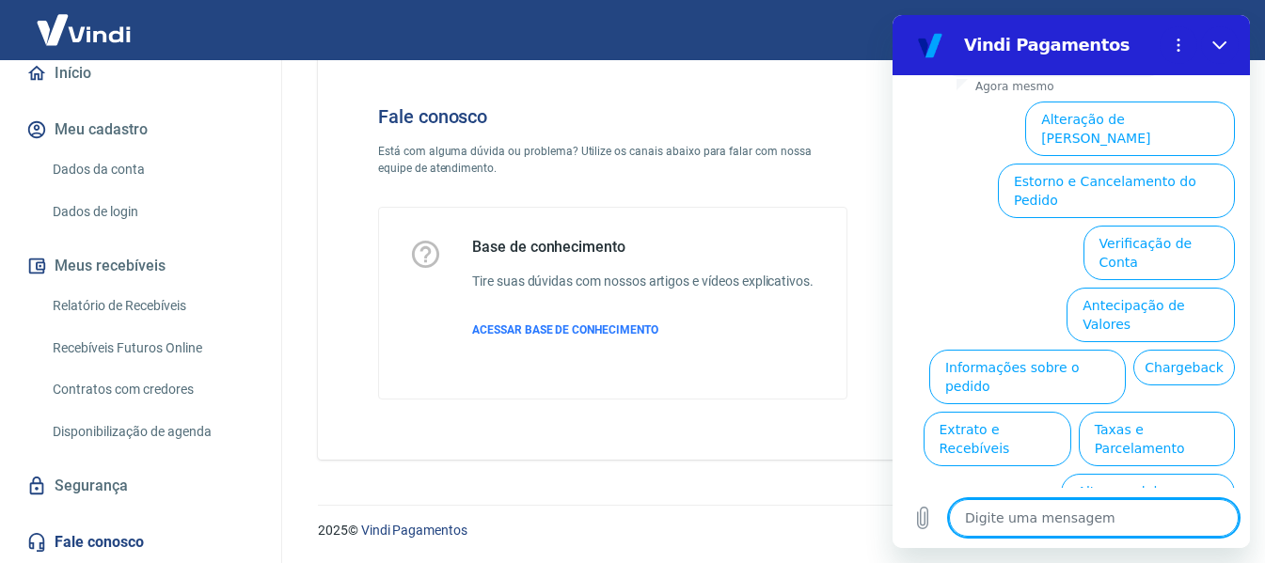
type textarea "O"
type textarea "x"
type textarea "Ou"
type textarea "x"
type textarea "Out"
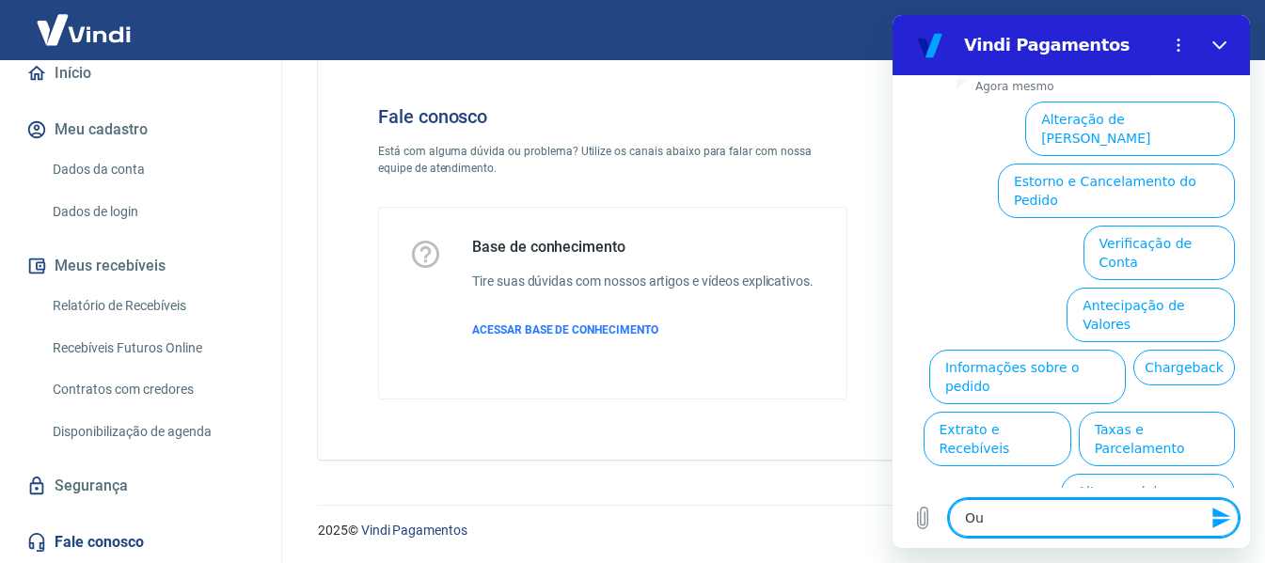
type textarea "x"
type textarea "Outr"
type textarea "x"
type textarea "Outro"
type textarea "x"
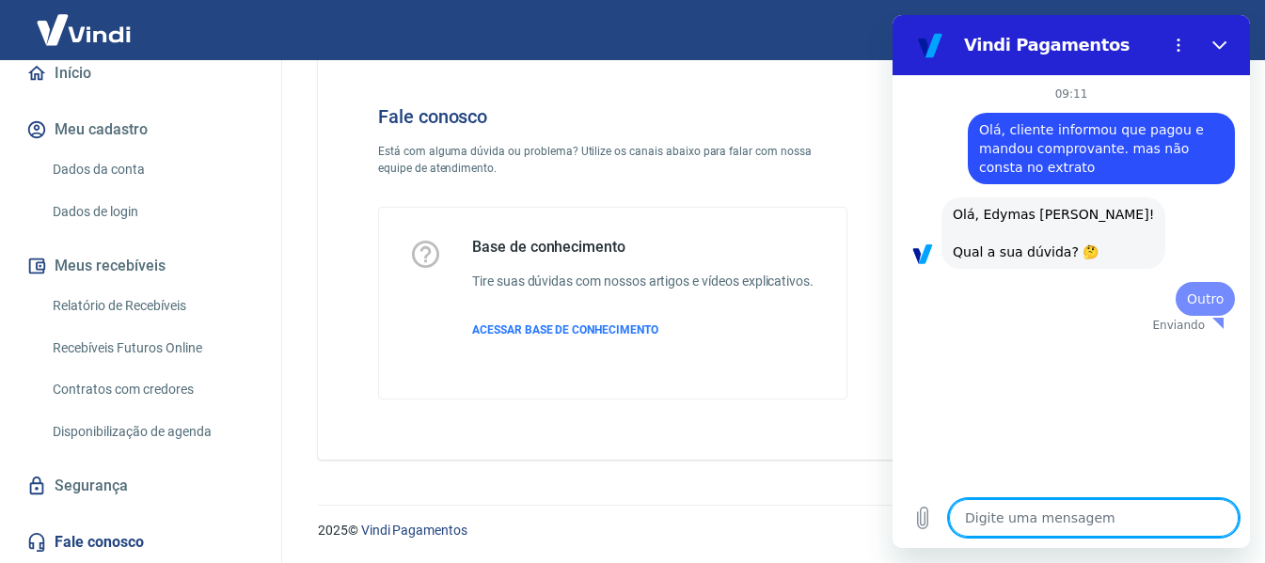
scroll to position [0, 0]
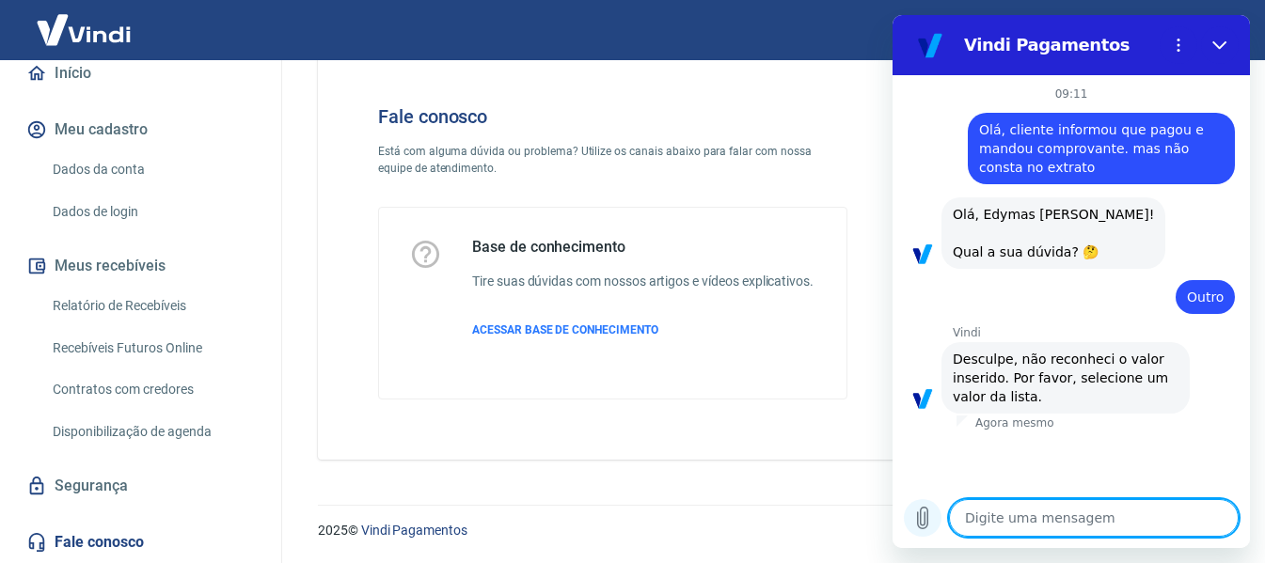
click at [924, 522] on icon "Carregar arquivo" at bounding box center [923, 519] width 10 height 22
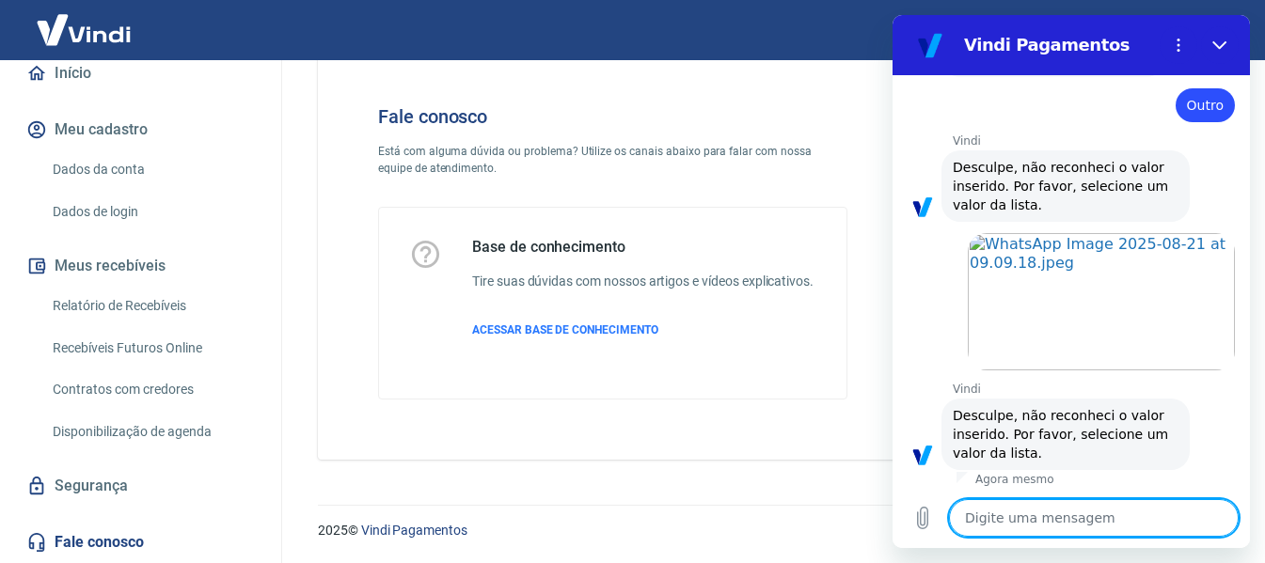
scroll to position [196, 0]
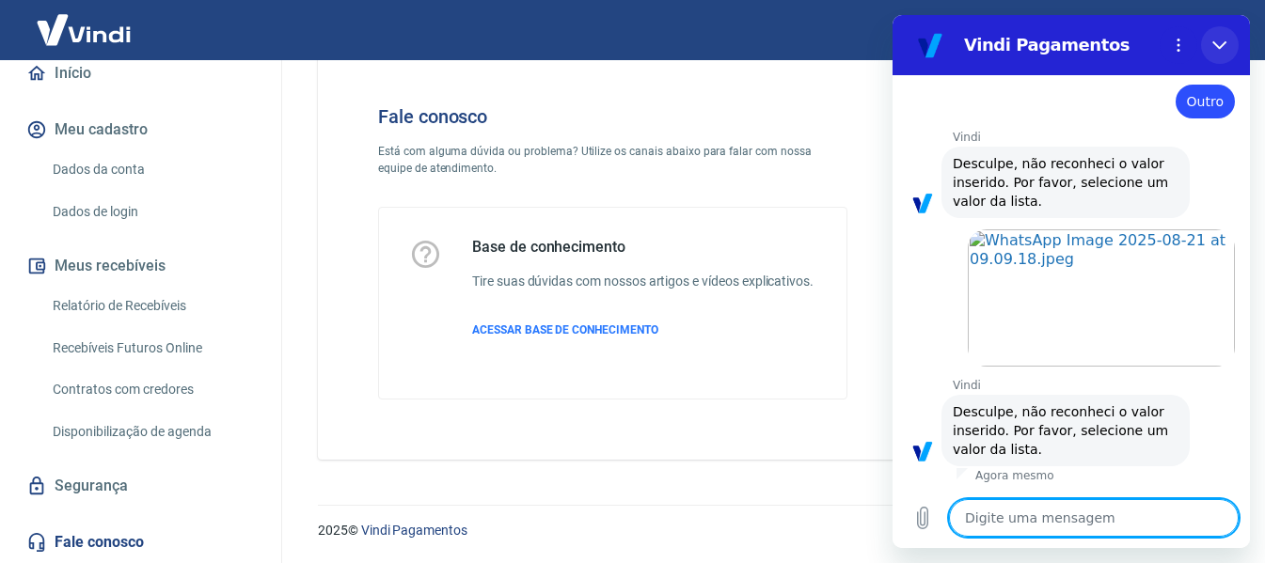
click at [1224, 52] on icon "Fechar" at bounding box center [1219, 45] width 15 height 15
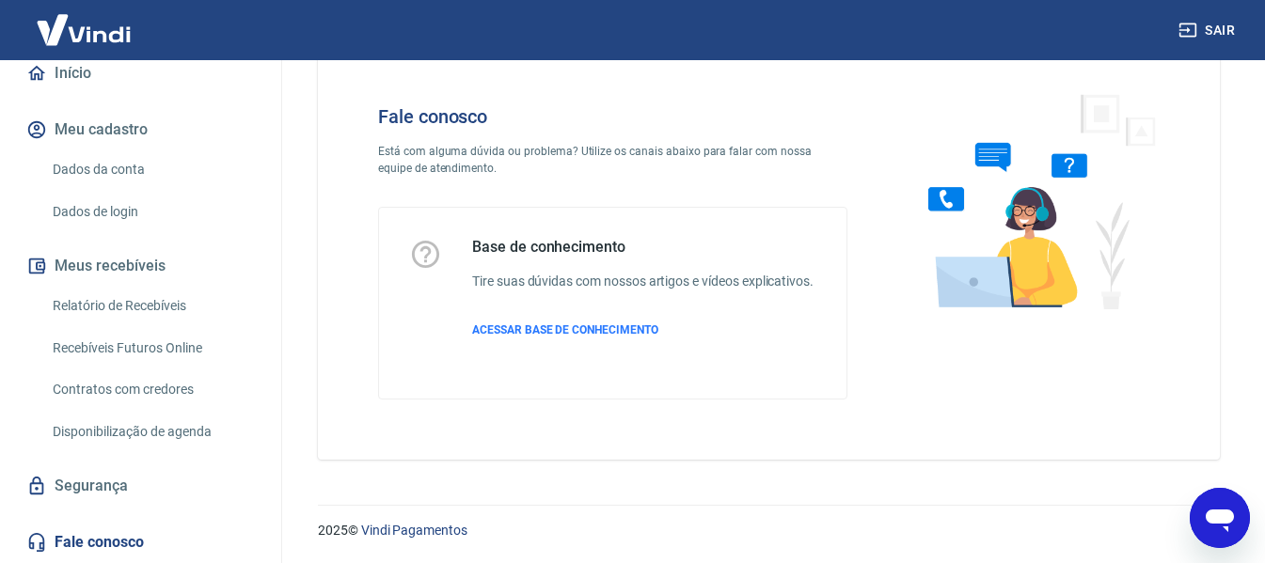
click at [105, 529] on link "Fale conosco" at bounding box center [141, 542] width 236 height 41
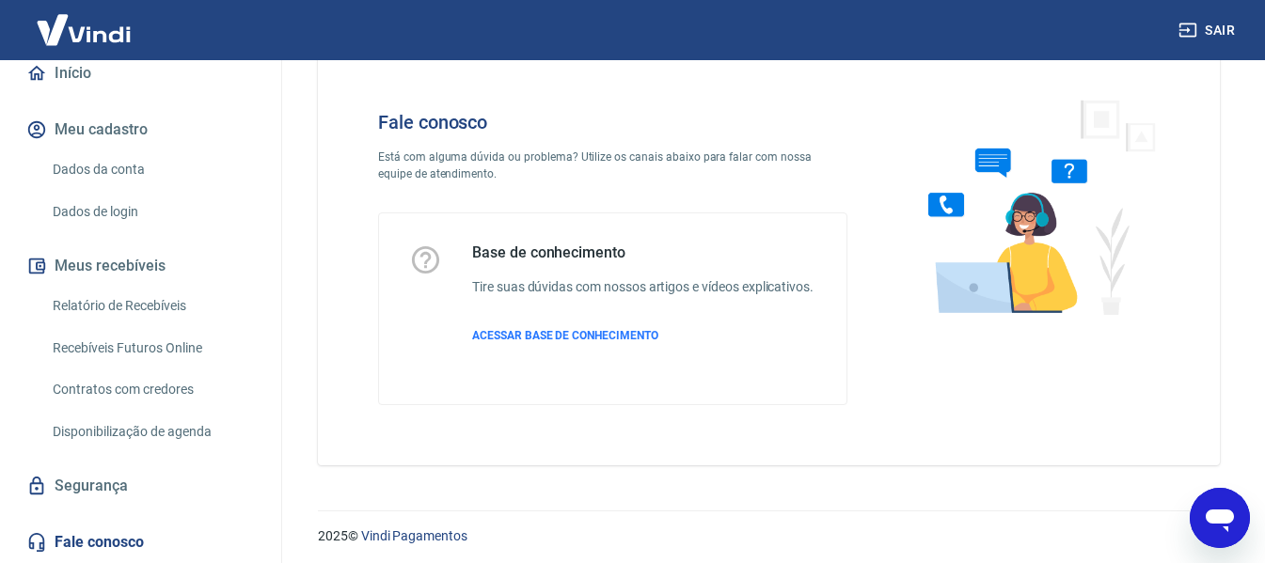
scroll to position [72, 0]
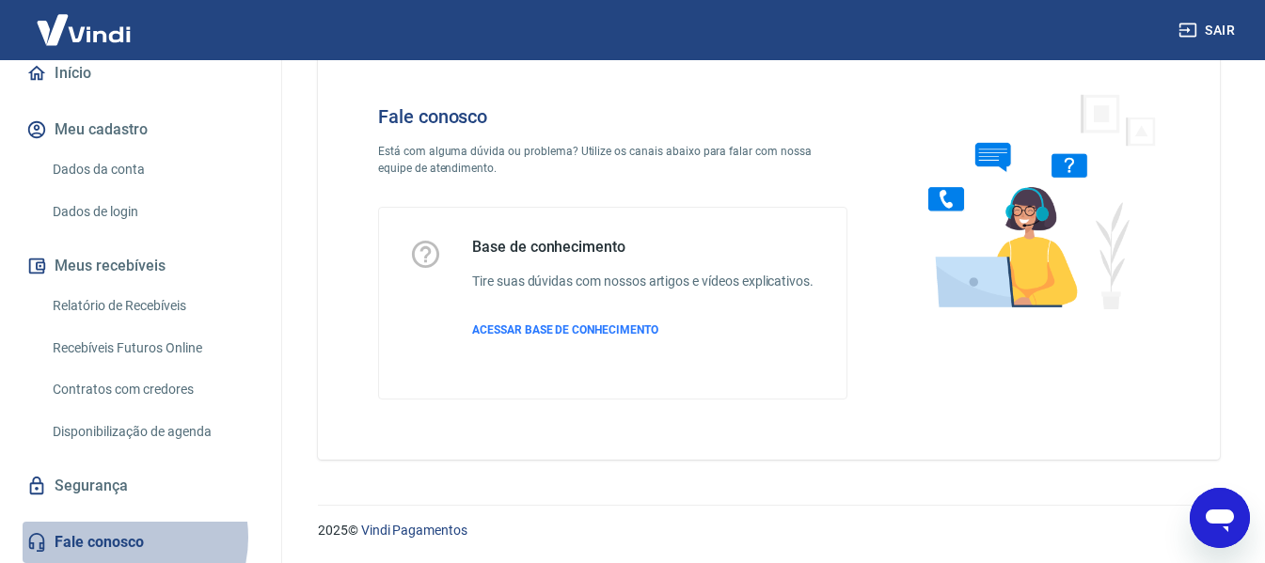
click at [119, 538] on link "Fale conosco" at bounding box center [141, 542] width 236 height 41
click at [69, 545] on link "Fale conosco" at bounding box center [141, 542] width 236 height 41
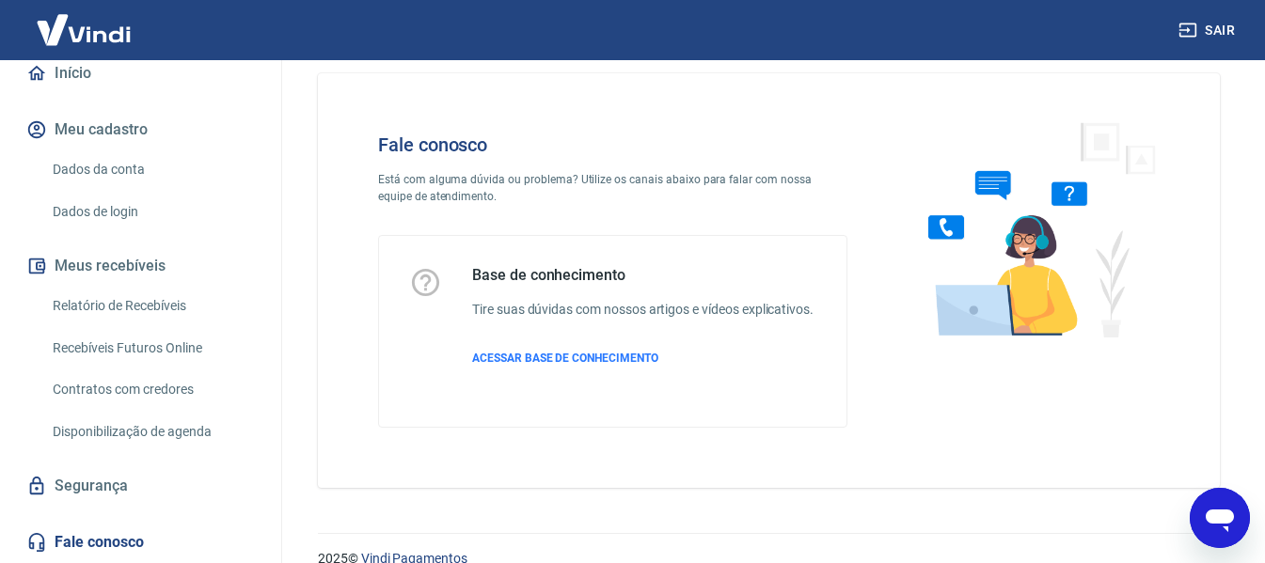
scroll to position [0, 0]
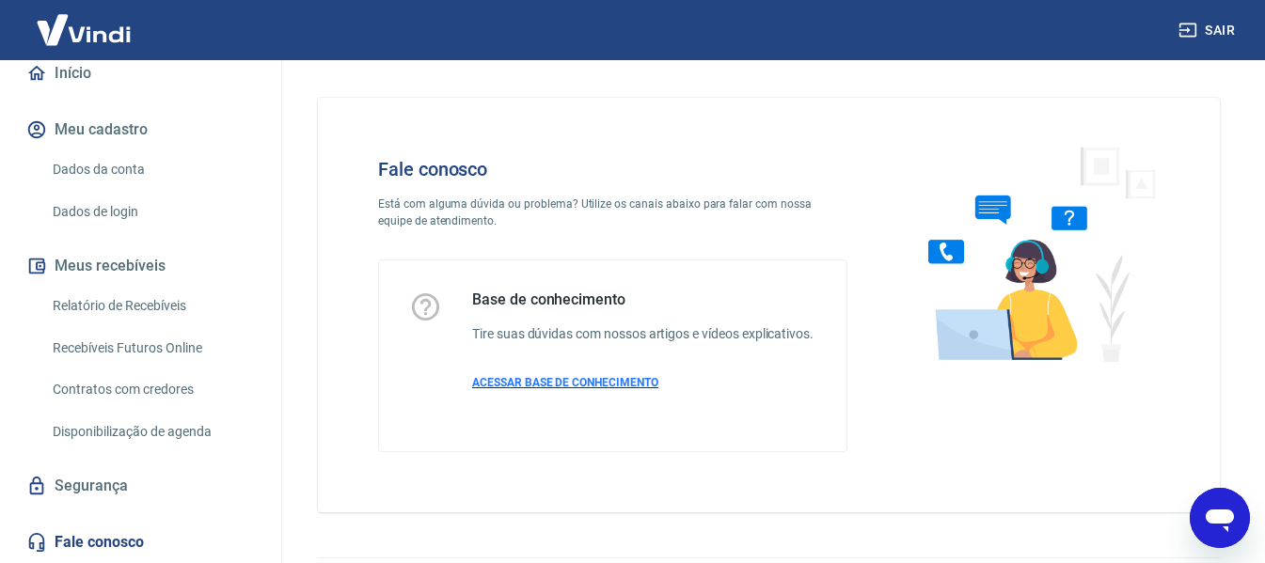
click at [523, 389] on span "ACESSAR BASE DE CONHECIMENTO" at bounding box center [565, 382] width 186 height 13
type textarea "x"
click at [1216, 26] on button "Sair" at bounding box center [1209, 30] width 68 height 35
